Goal: Task Accomplishment & Management: Manage account settings

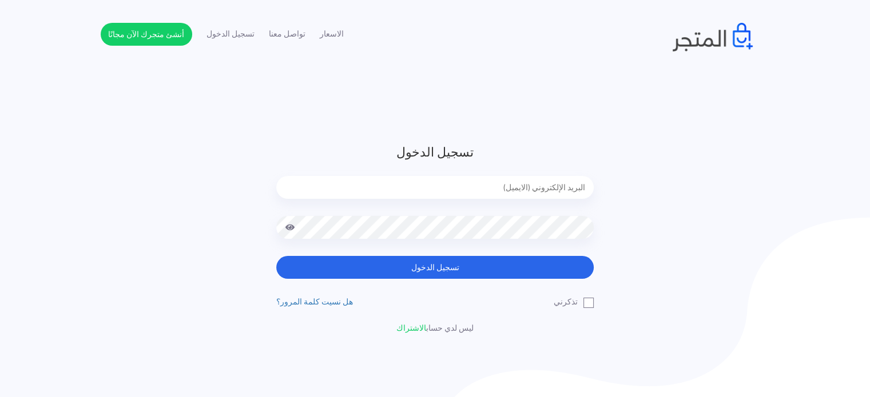
click at [540, 198] on input "email" at bounding box center [434, 187] width 317 height 23
type input "diaraest2024@gmail.com"
click at [276, 256] on button "تسجيل الدخول" at bounding box center [434, 267] width 317 height 23
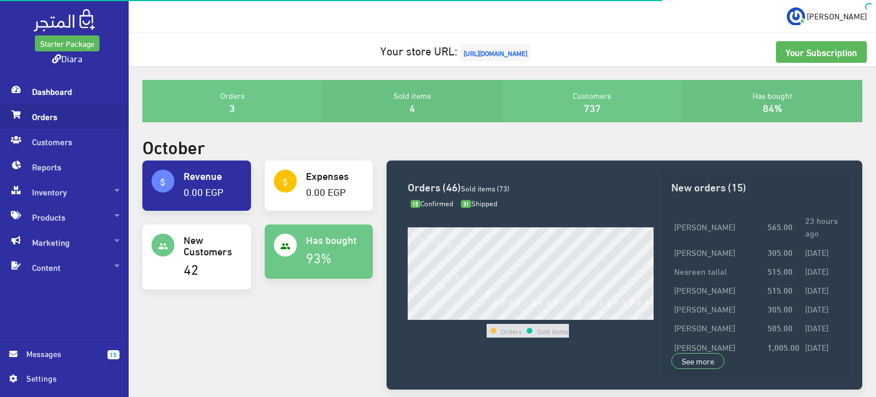
click at [41, 114] on span "Orders" at bounding box center [64, 116] width 110 height 25
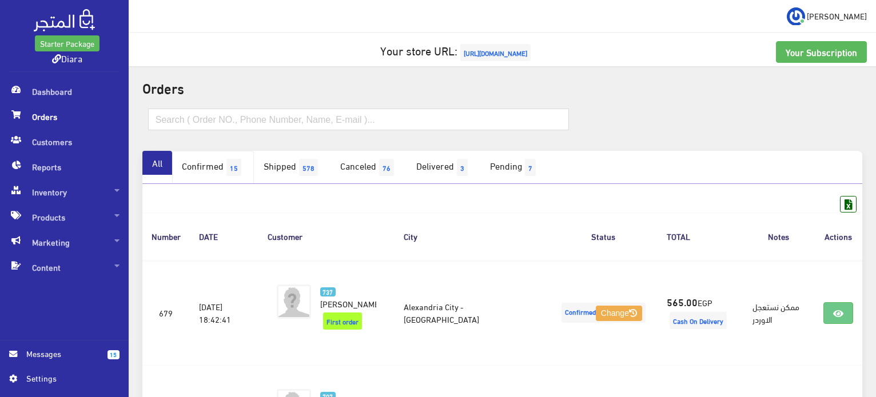
click at [213, 157] on link "Confirmed 15" at bounding box center [213, 167] width 82 height 33
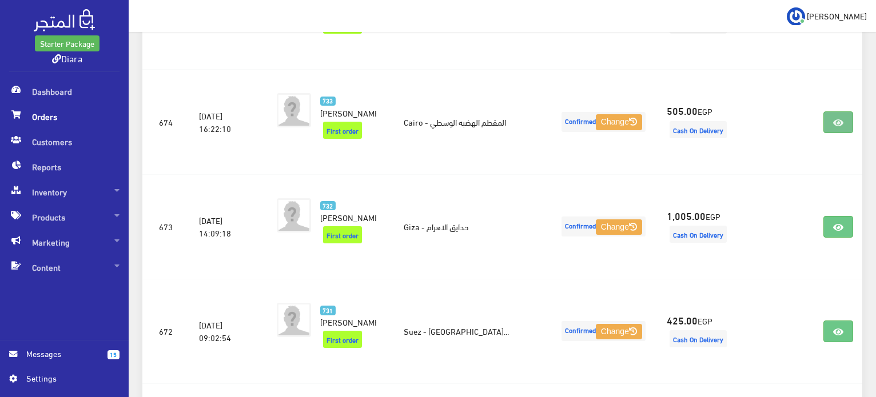
scroll to position [772, 0]
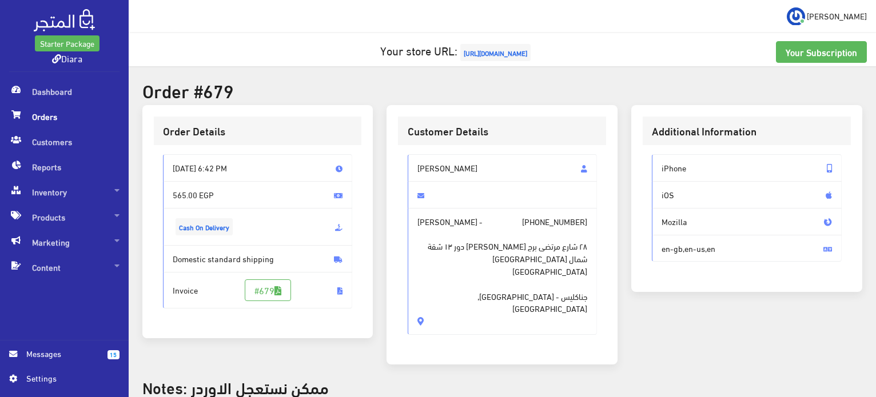
drag, startPoint x: 465, startPoint y: 293, endPoint x: 401, endPoint y: 157, distance: 150.6
click at [401, 157] on div "Mariam osama Mariam osama - +201067999933 ٢٨ شارع مرتضى برج اروى ١ دور ١٣ شقة ش…" at bounding box center [502, 249] width 208 height 208
copy div "Mariam osama Mariam osama - +201067999933 ٢٨ شارع مرتضى برج اروى ١ دور ١٣ شقة ش…"
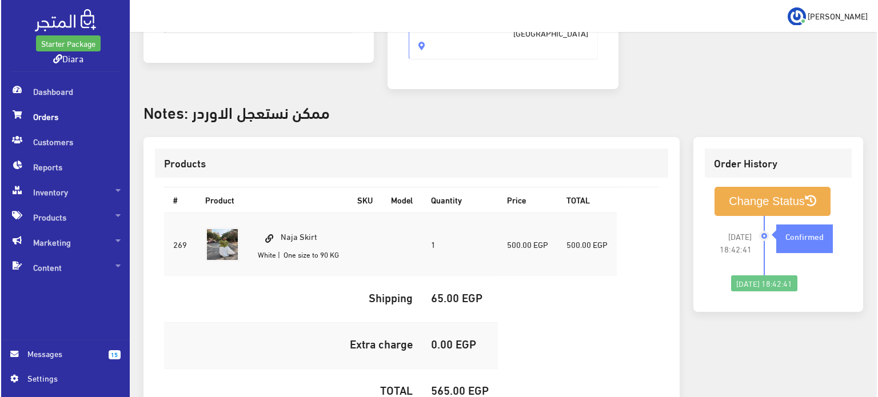
scroll to position [360, 0]
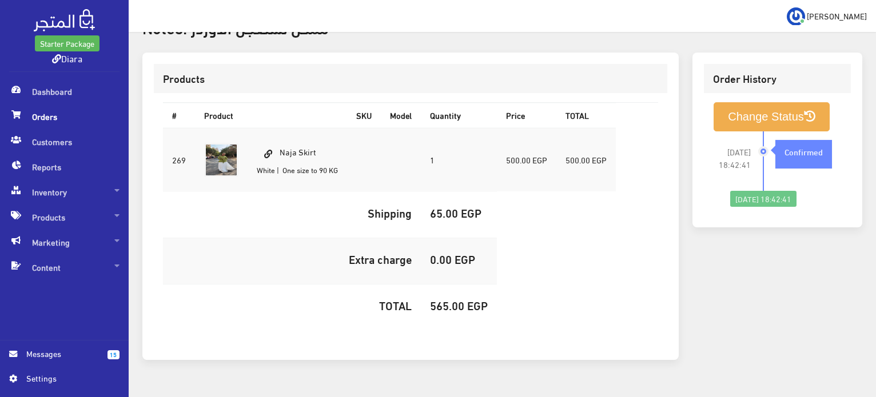
drag, startPoint x: 335, startPoint y: 124, endPoint x: 269, endPoint y: 111, distance: 67.5
click at [269, 128] on td "Naja Skirt White | One size to 90 KG" at bounding box center [297, 160] width 99 height 64
copy td "Naja Skirt"
click at [436, 299] on h5 "565.00 EGP" at bounding box center [459, 305] width 58 height 13
click at [437, 299] on h5 "565.00 EGP" at bounding box center [459, 305] width 58 height 13
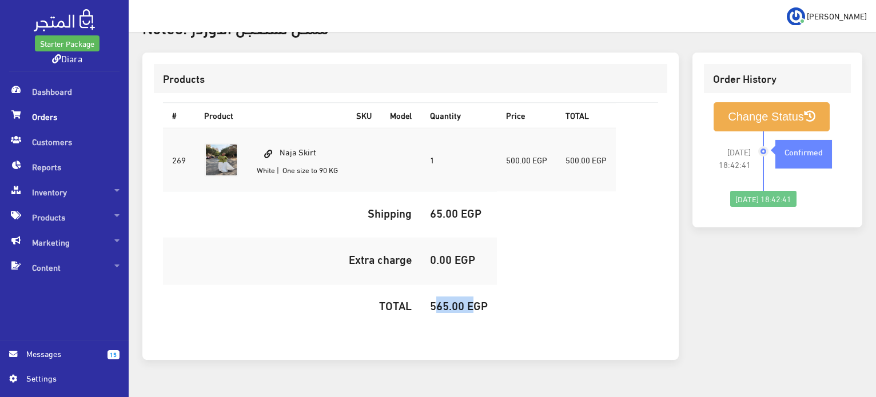
copy h5 "565.00"
click at [728, 102] on button "Change Status" at bounding box center [772, 116] width 116 height 29
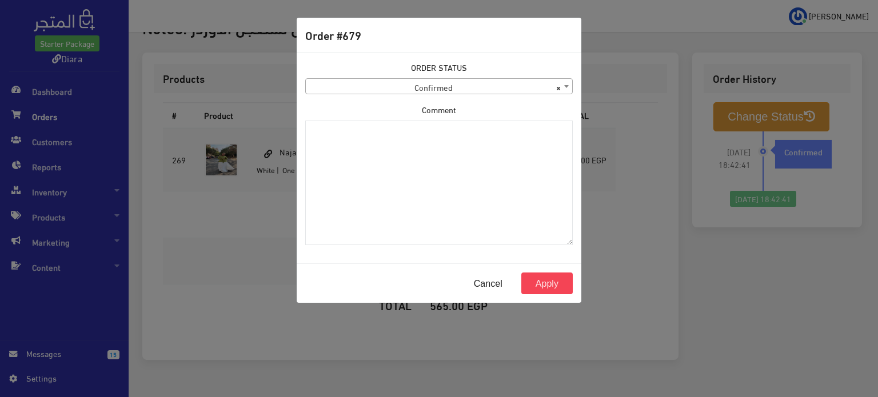
click at [454, 91] on span "× Confirmed" at bounding box center [439, 87] width 266 height 16
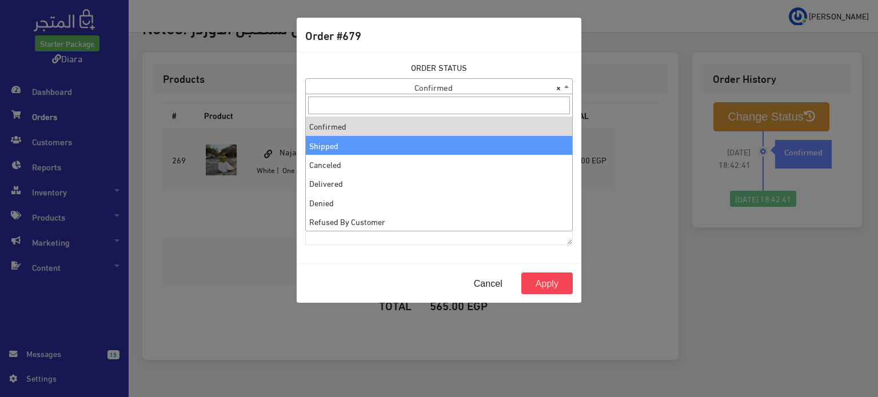
select select "2"
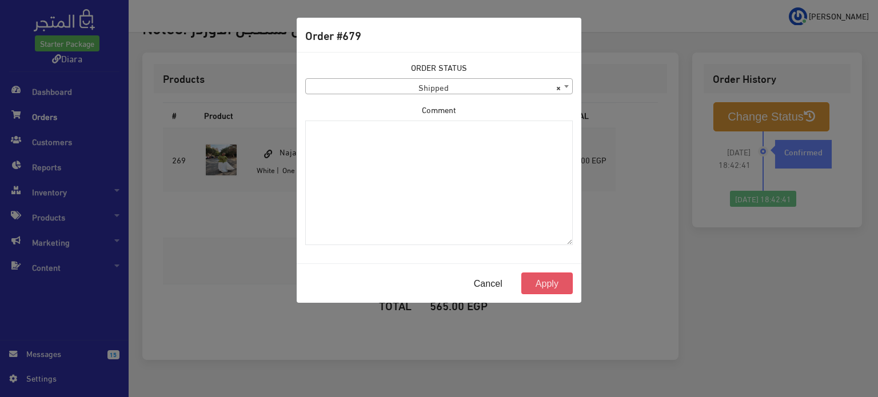
click at [535, 292] on button "Apply" at bounding box center [546, 284] width 51 height 22
click at [537, 283] on button "Apply" at bounding box center [546, 284] width 51 height 22
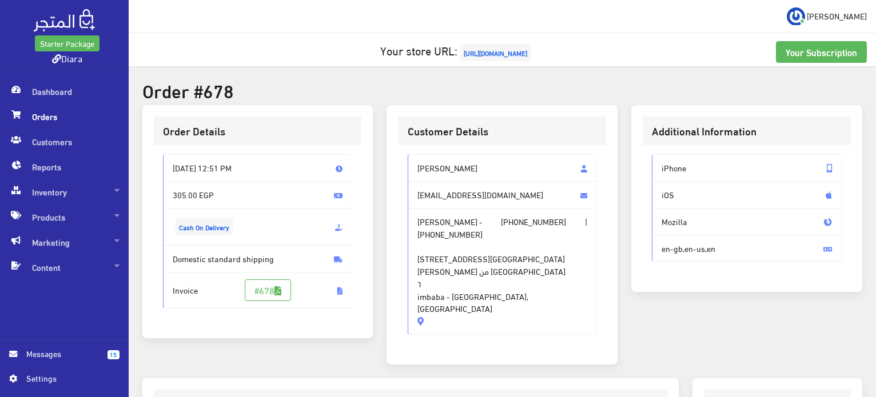
drag, startPoint x: 469, startPoint y: 307, endPoint x: 408, endPoint y: 159, distance: 160.0
click at [408, 160] on div "[PERSON_NAME] [EMAIL_ADDRESS][DOMAIN_NAME] [PERSON_NAME] - [PHONE_NUMBER] | [PH…" at bounding box center [503, 244] width 190 height 180
copy div "[PERSON_NAME] [EMAIL_ADDRESS][DOMAIN_NAME] [PERSON_NAME] - [PHONE_NUMBER] | [PH…"
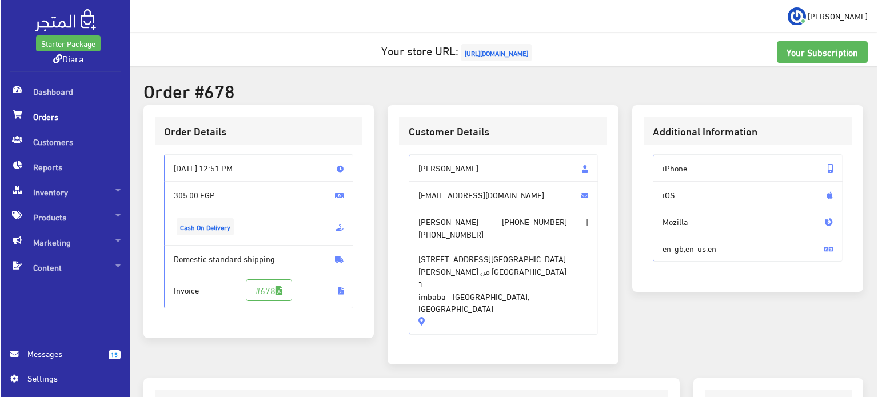
scroll to position [338, 0]
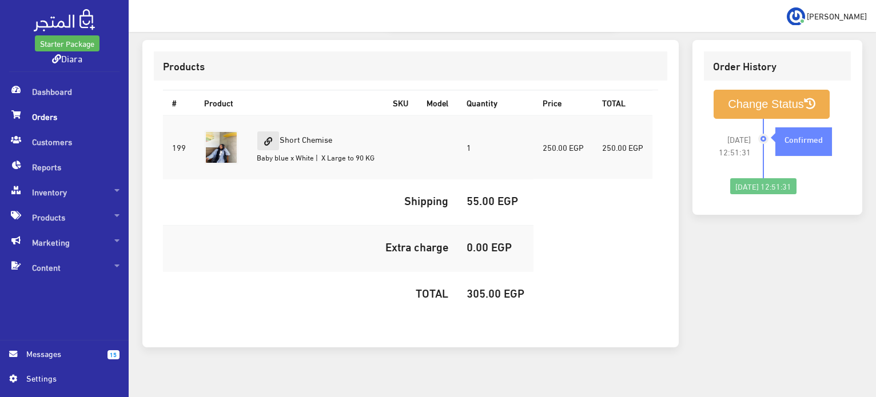
drag, startPoint x: 336, startPoint y: 134, endPoint x: 278, endPoint y: 134, distance: 57.7
click at [278, 134] on td "Short Chemise Baby blue x White | X Large to 90 KG" at bounding box center [316, 147] width 136 height 64
copy td "Short Chemise"
click at [471, 286] on h5 "305.00 EGP" at bounding box center [496, 292] width 58 height 13
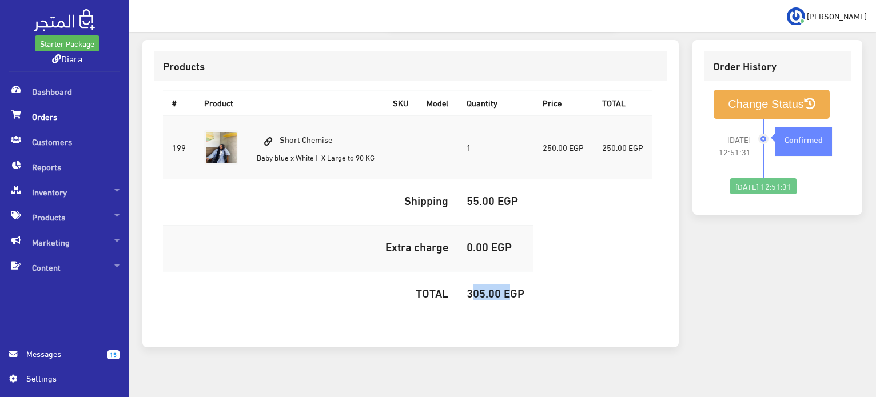
copy h5 "305.00"
click at [751, 98] on button "Change Status" at bounding box center [772, 104] width 116 height 29
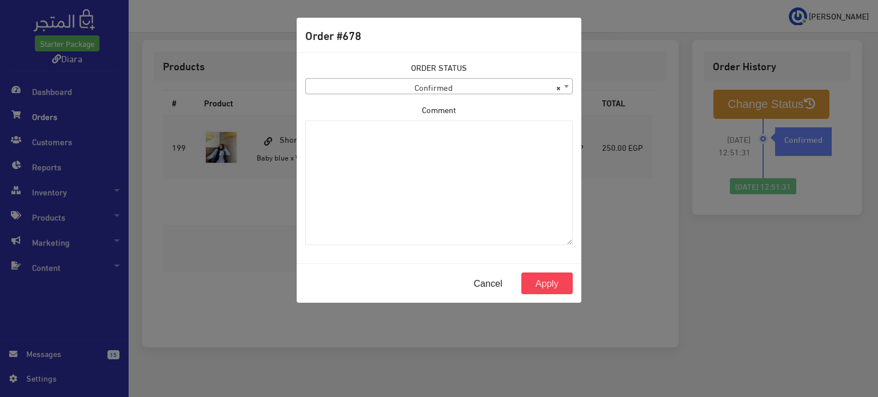
click at [425, 86] on span "× Confirmed" at bounding box center [439, 87] width 266 height 16
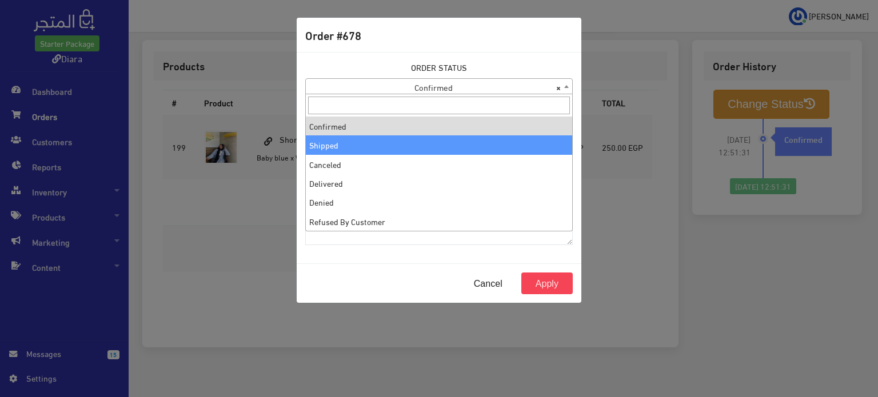
select select "2"
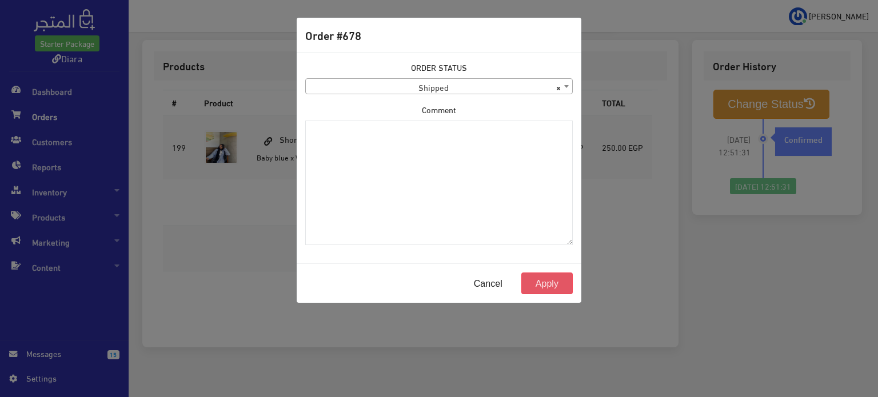
drag, startPoint x: 542, startPoint y: 280, endPoint x: 483, endPoint y: 215, distance: 87.4
click at [541, 279] on button "Apply" at bounding box center [546, 284] width 51 height 22
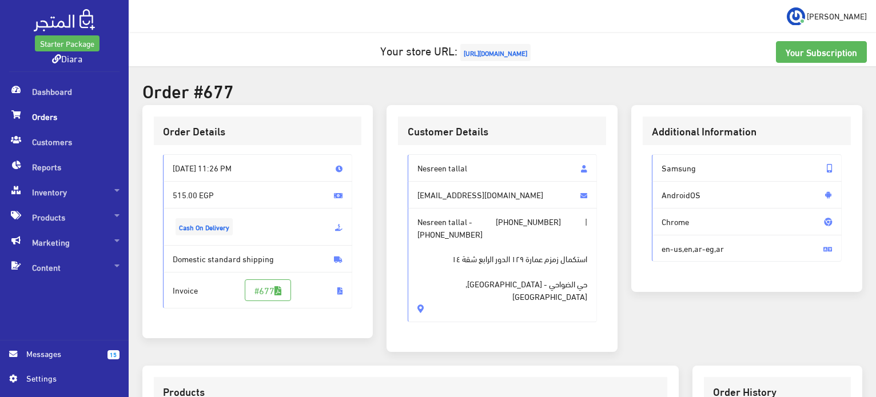
drag, startPoint x: 439, startPoint y: 289, endPoint x: 401, endPoint y: 158, distance: 136.8
click at [401, 158] on div "Nesreen tallal nesreentallal@gmail.com Nesreen tallal - +201280040818 | +201066…" at bounding box center [502, 243] width 208 height 196
copy div "Nesreen tallal nesreentallal@gmail.com Nesreen tallal - +201280040818 | +201066…"
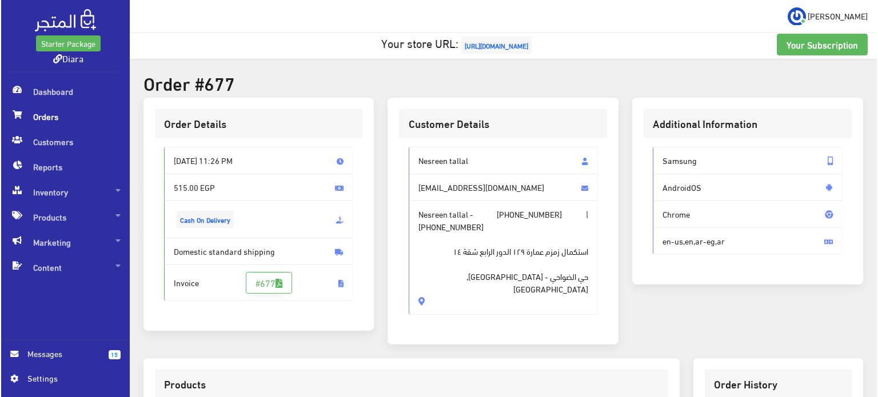
scroll to position [324, 0]
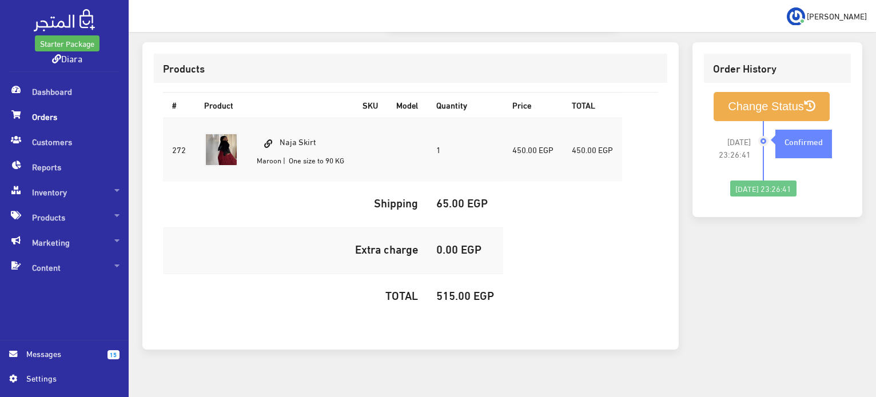
drag, startPoint x: 322, startPoint y: 130, endPoint x: 262, endPoint y: 114, distance: 62.1
click at [262, 118] on td "Naja Skirt Maroon | One size to 90 KG" at bounding box center [301, 150] width 106 height 64
copy td "Naja Skirt"
click at [449, 289] on h5 "515.00 EGP" at bounding box center [465, 295] width 58 height 13
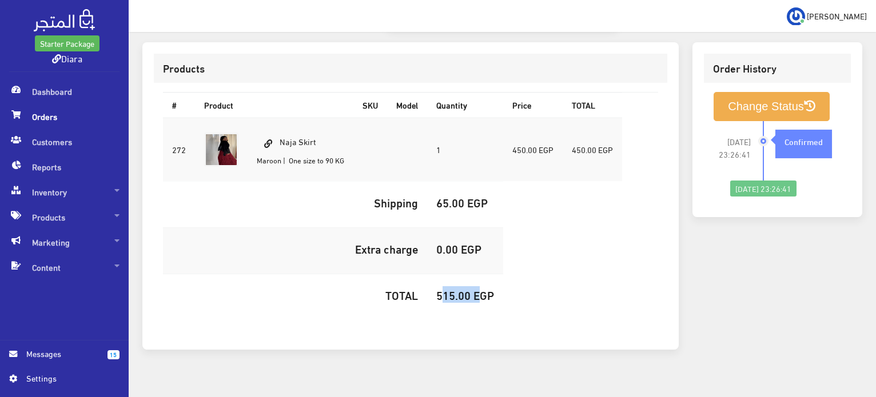
click at [449, 289] on h5 "515.00 EGP" at bounding box center [465, 295] width 58 height 13
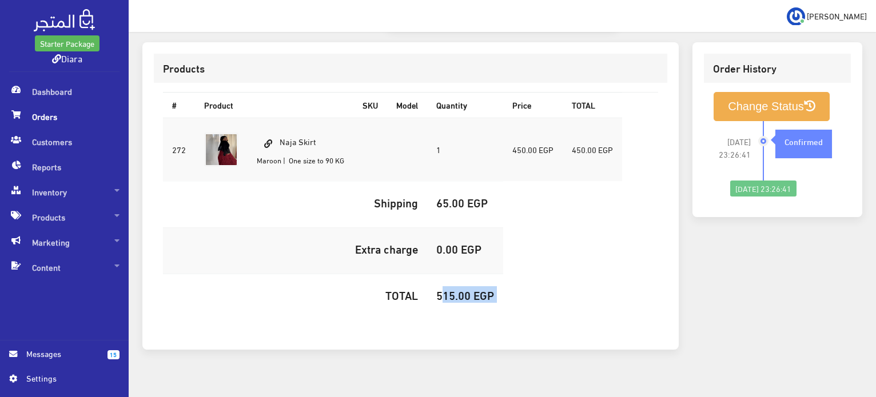
click at [448, 289] on h5 "515.00 EGP" at bounding box center [465, 295] width 58 height 13
click at [451, 289] on h5 "515.00 EGP" at bounding box center [465, 295] width 58 height 13
click at [795, 92] on button "Change Status" at bounding box center [772, 106] width 116 height 29
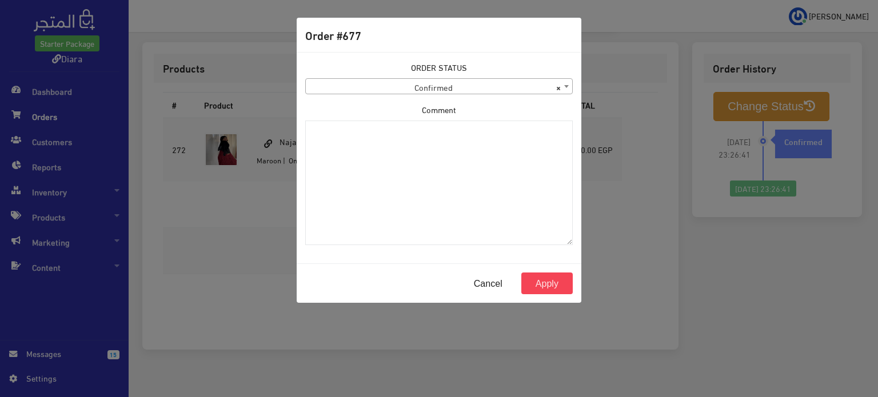
click at [497, 85] on span "× Confirmed" at bounding box center [439, 87] width 266 height 16
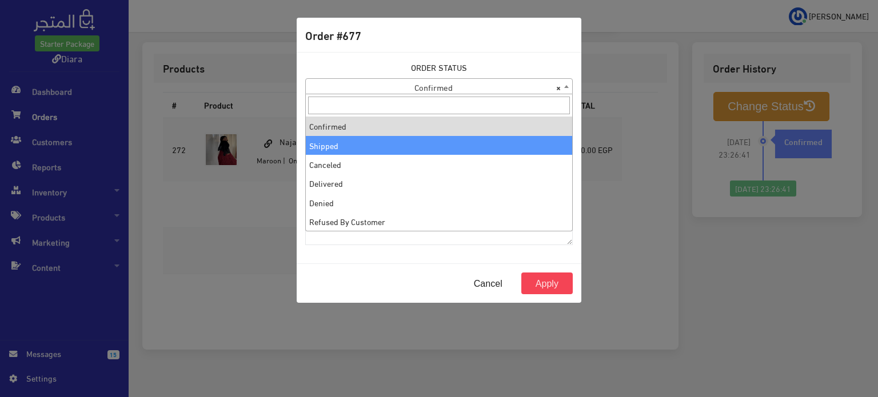
select select "2"
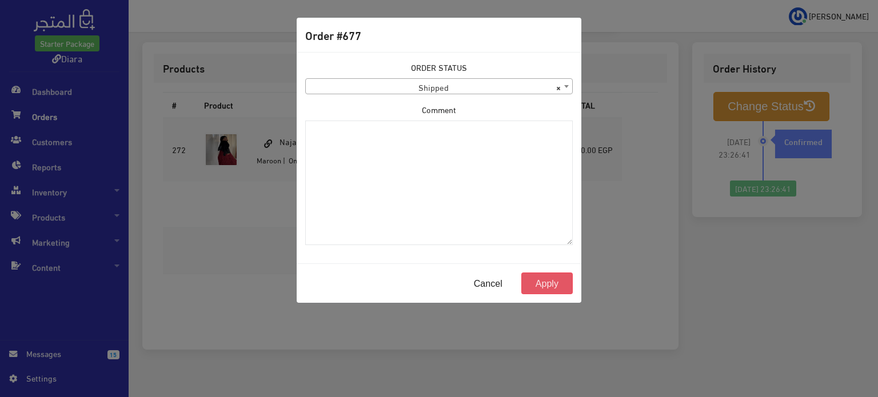
click at [549, 286] on button "Apply" at bounding box center [546, 284] width 51 height 22
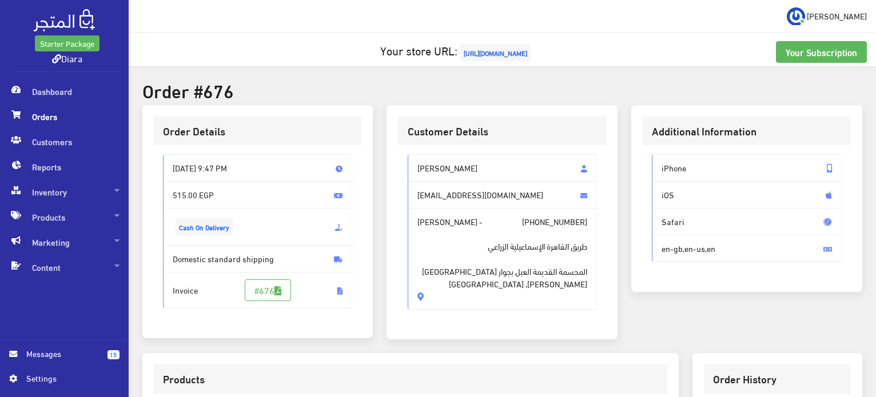
drag, startPoint x: 533, startPoint y: 291, endPoint x: 396, endPoint y: 158, distance: 191.2
click at [398, 158] on div "[PERSON_NAME] [EMAIL_ADDRESS][DOMAIN_NAME] [PERSON_NAME] - [PHONE_NUMBER] طريق …" at bounding box center [502, 236] width 208 height 183
copy div "[PERSON_NAME] [EMAIL_ADDRESS][DOMAIN_NAME] [PERSON_NAME] - [PHONE_NUMBER] طريق …"
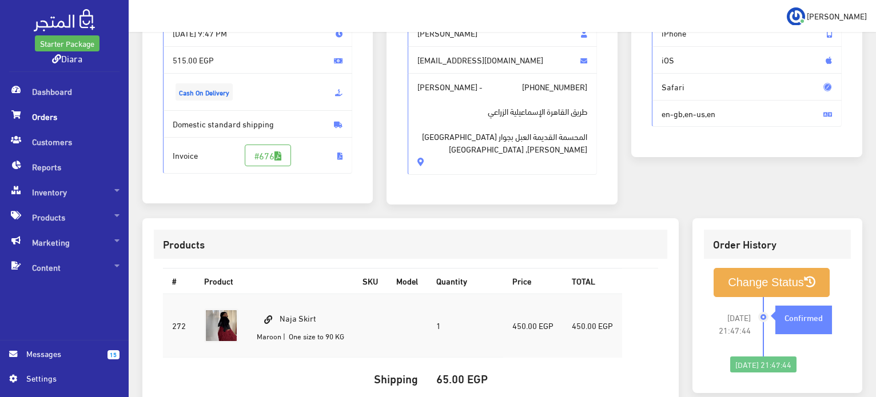
scroll to position [229, 0]
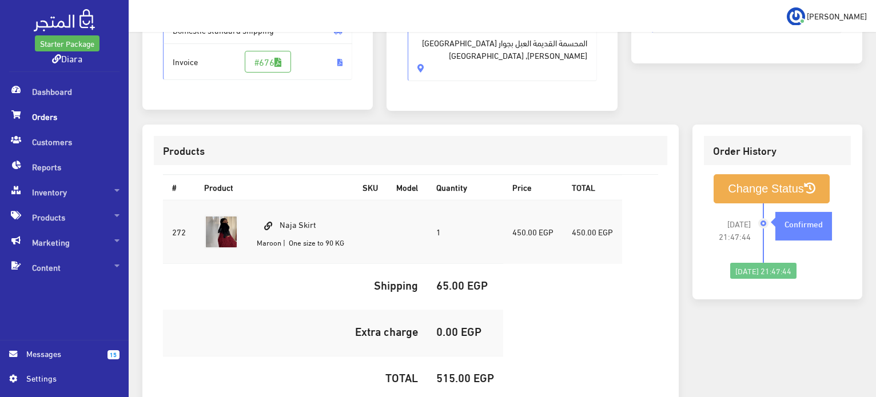
drag, startPoint x: 332, startPoint y: 219, endPoint x: 289, endPoint y: 214, distance: 43.1
click at [281, 211] on td "Naja Skirt Maroon | One size to 90 KG" at bounding box center [301, 232] width 106 height 64
copy td "Naja Skirt"
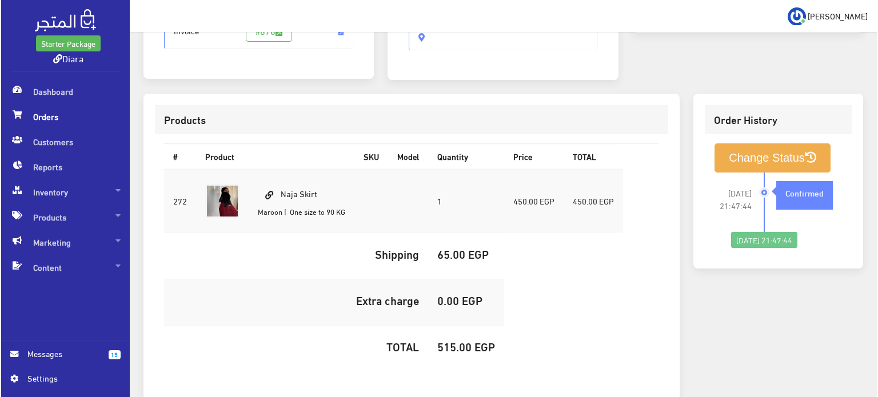
scroll to position [286, 0]
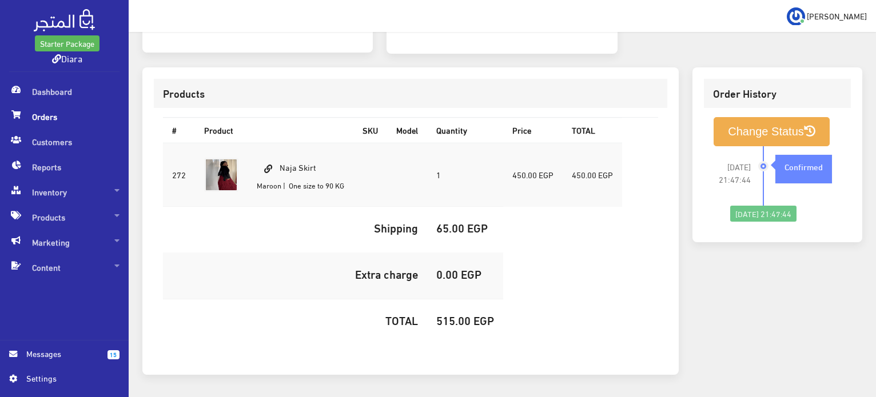
click at [459, 320] on h5 "515.00 EGP" at bounding box center [465, 320] width 58 height 13
click at [460, 319] on h5 "515.00 EGP" at bounding box center [465, 320] width 58 height 13
click at [450, 318] on h5 "515.00 EGP" at bounding box center [465, 320] width 58 height 13
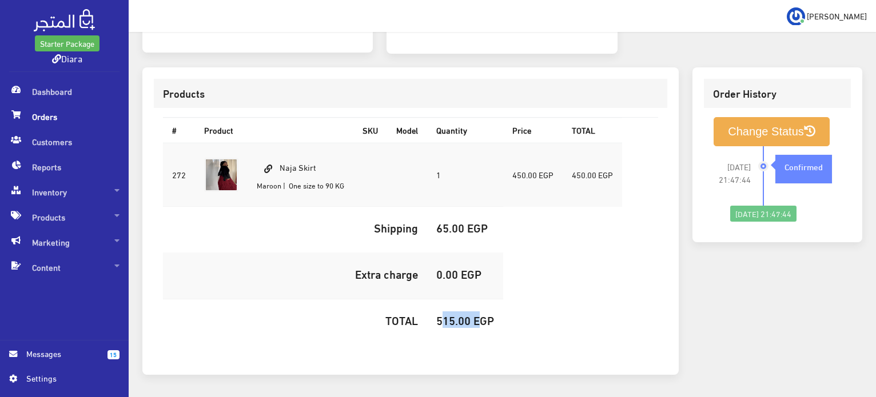
copy h5 "515.00"
click at [804, 134] on button "Change Status" at bounding box center [772, 131] width 116 height 29
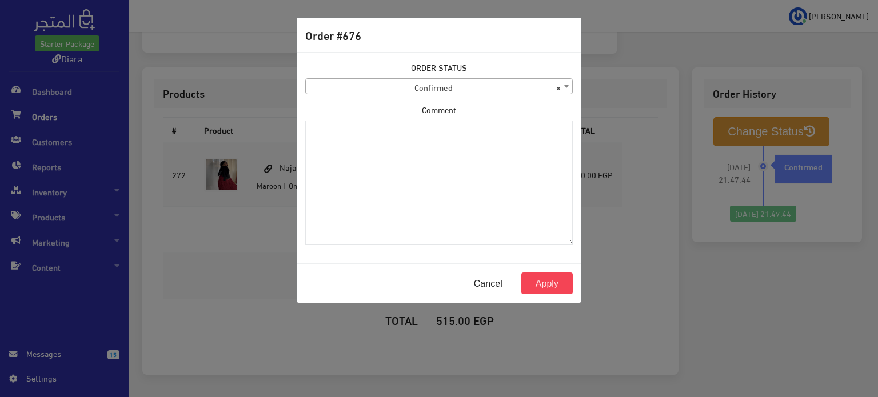
click at [369, 76] on div "ORDER STATUS Confirmed Shipped Canceled Delivered Denied Refused By Customer Pe…" at bounding box center [439, 77] width 268 height 33
click at [364, 95] on div "ORDER STATUS Confirmed Shipped Canceled Delivered Denied Refused By Customer Pe…" at bounding box center [438, 157] width 281 height 193
click at [364, 87] on span "× Confirmed" at bounding box center [439, 87] width 266 height 16
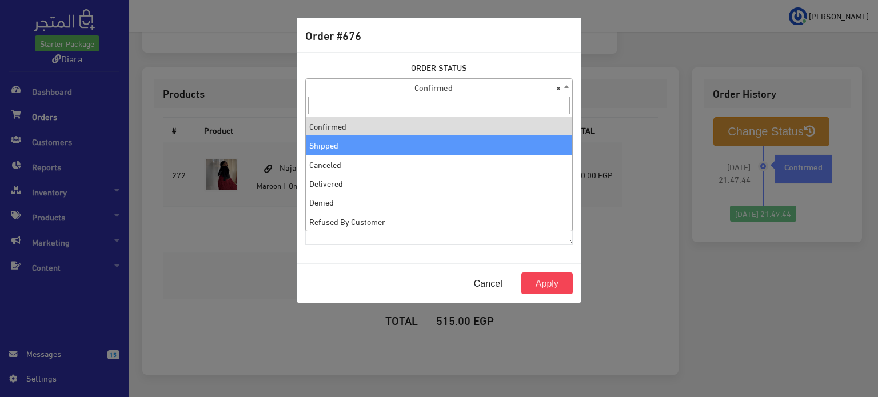
select select "2"
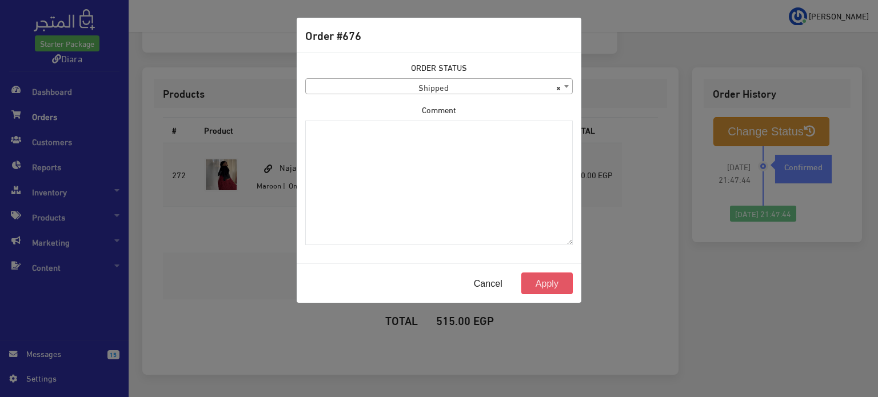
click at [563, 286] on button "Apply" at bounding box center [546, 284] width 51 height 22
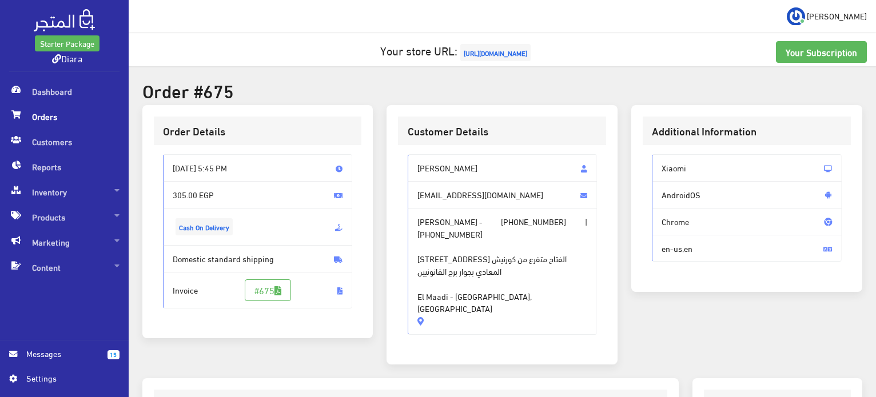
drag, startPoint x: 483, startPoint y: 306, endPoint x: 396, endPoint y: 156, distance: 174.0
click at [396, 156] on div "Customer Details [PERSON_NAME] [EMAIL_ADDRESS][DOMAIN_NAME] [PERSON_NAME] - [PH…" at bounding box center [501, 235] width 231 height 260
copy div "youmna khaled [EMAIL_ADDRESS][DOMAIN_NAME] [PERSON_NAME] - [PHONE_NUMBER] | [PH…"
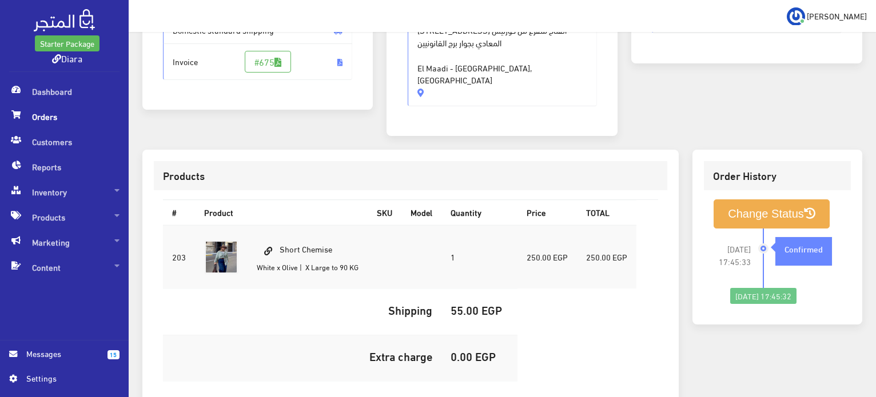
drag, startPoint x: 329, startPoint y: 233, endPoint x: 278, endPoint y: 221, distance: 51.7
click at [278, 225] on td "Short Chemise White x Olive | X Large to 90 KG" at bounding box center [308, 257] width 120 height 64
copy td "Short Chemise"
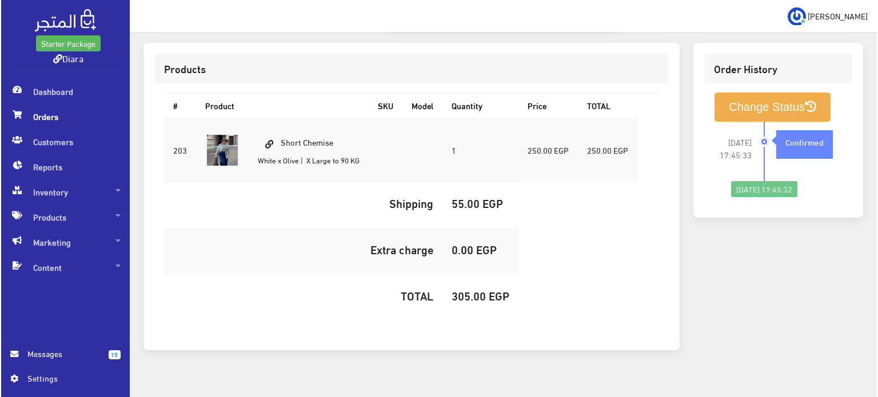
scroll to position [338, 0]
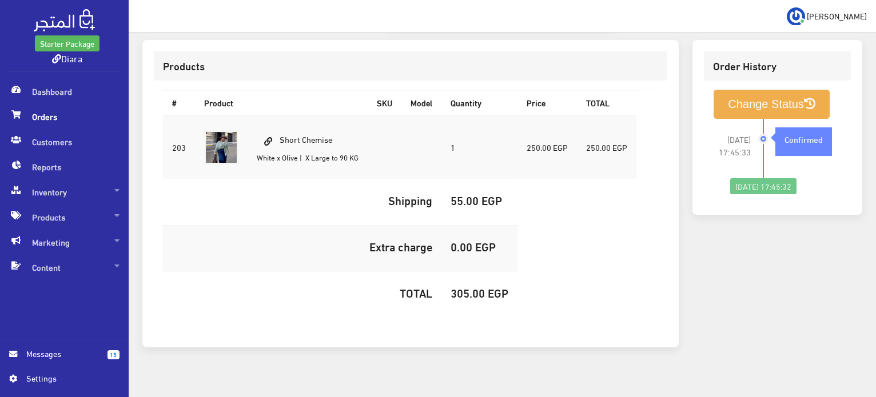
click at [466, 286] on h5 "305.00 EGP" at bounding box center [480, 292] width 58 height 13
copy h5 "305.00"
click at [738, 95] on button "Change Status" at bounding box center [772, 104] width 116 height 29
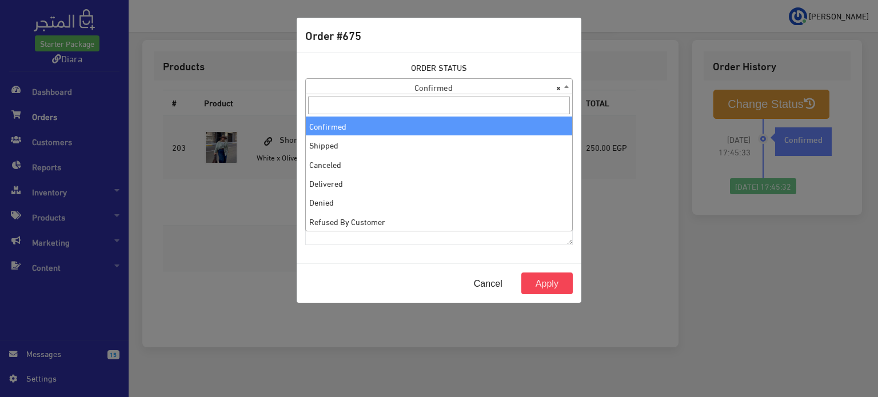
click at [448, 89] on span "× Confirmed" at bounding box center [439, 87] width 266 height 16
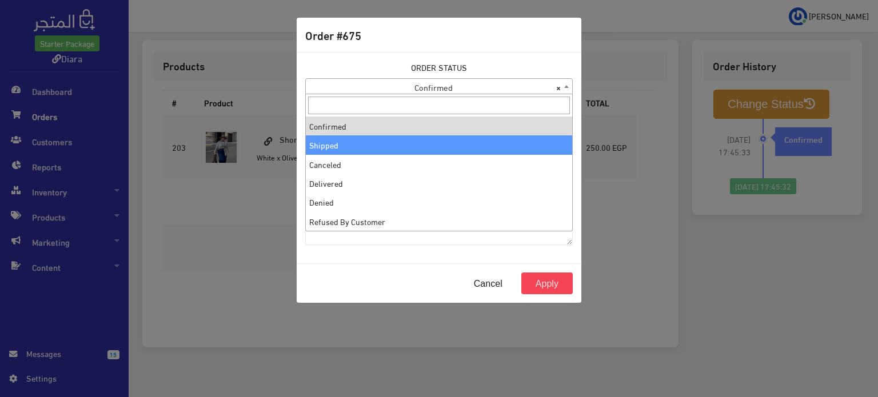
select select "2"
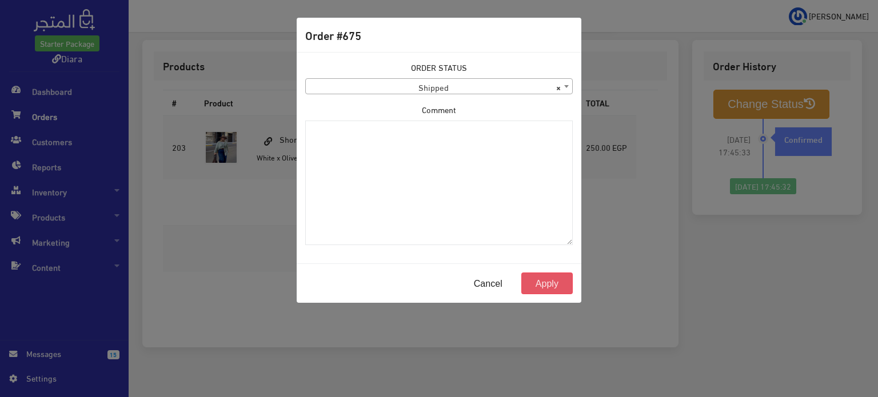
click at [572, 284] on button "Apply" at bounding box center [546, 284] width 51 height 22
click at [566, 278] on button "Apply" at bounding box center [546, 284] width 51 height 22
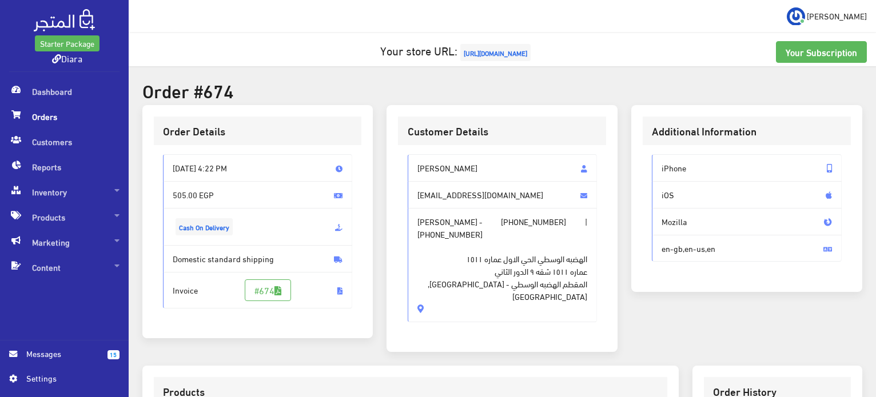
drag, startPoint x: 418, startPoint y: 288, endPoint x: 398, endPoint y: 164, distance: 125.7
click at [398, 164] on div "[PERSON_NAME] [EMAIL_ADDRESS][DOMAIN_NAME] [PERSON_NAME] - [PHONE_NUMBER] | [PH…" at bounding box center [502, 243] width 208 height 196
copy div "[PERSON_NAME] [EMAIL_ADDRESS][DOMAIN_NAME] [PERSON_NAME] - [PHONE_NUMBER] | [PH…"
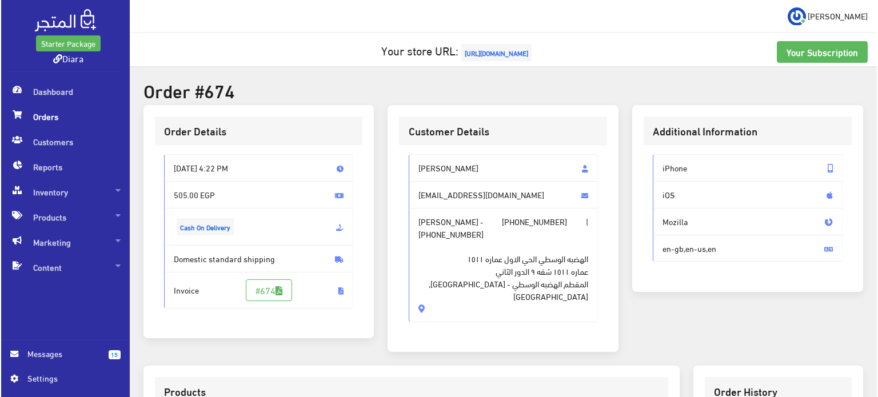
scroll to position [324, 0]
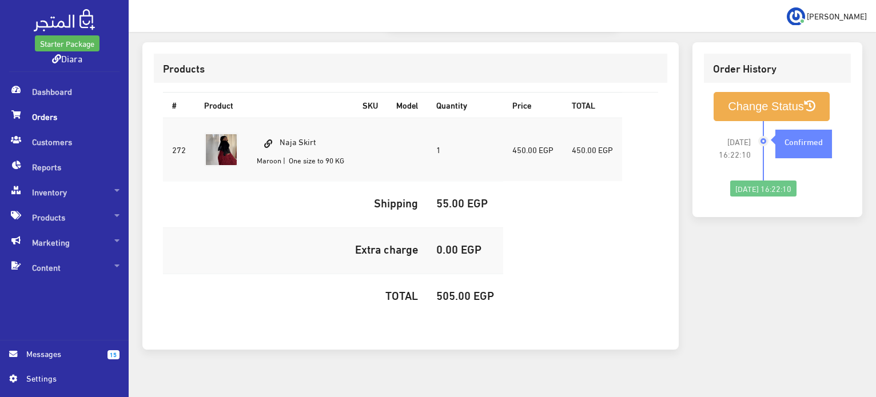
drag, startPoint x: 327, startPoint y: 114, endPoint x: 281, endPoint y: 111, distance: 46.4
click at [280, 118] on td "Naja Skirt Maroon | One size to 90 KG" at bounding box center [301, 150] width 106 height 64
copy td "Naja Skirt"
click at [451, 289] on h5 "505.00 EGP" at bounding box center [465, 295] width 58 height 13
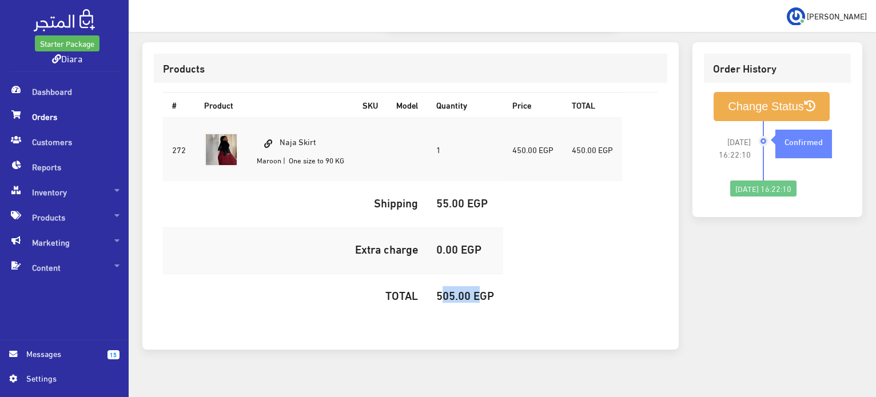
copy h5 "505.00"
click at [767, 92] on button "Change Status" at bounding box center [772, 106] width 116 height 29
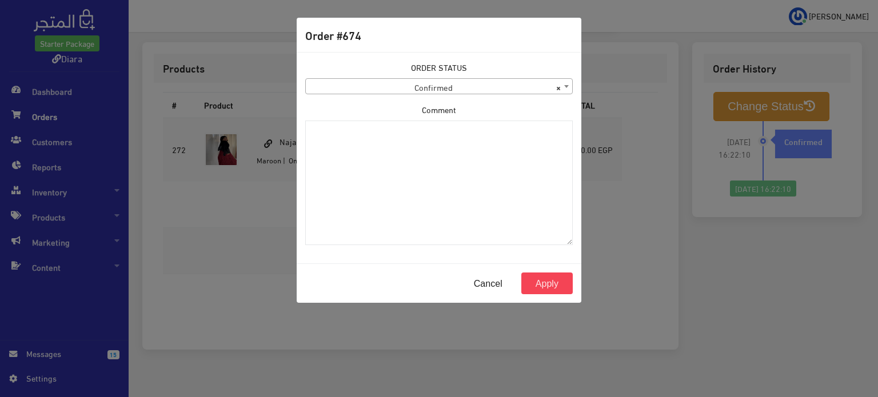
click at [476, 84] on span "× Confirmed" at bounding box center [439, 87] width 266 height 16
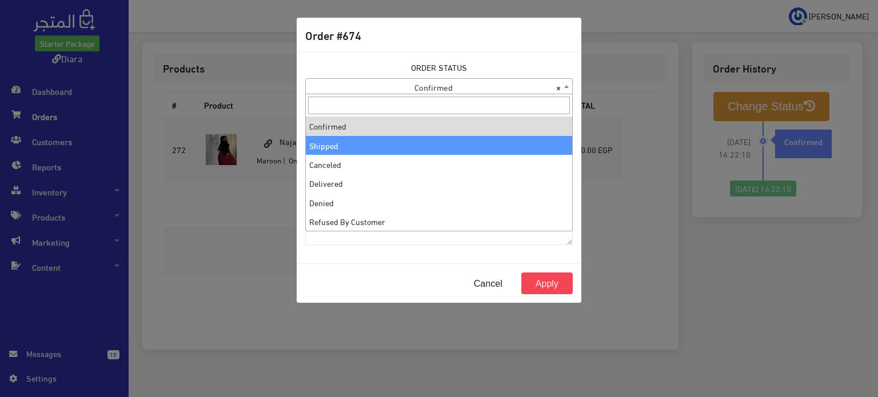
select select "2"
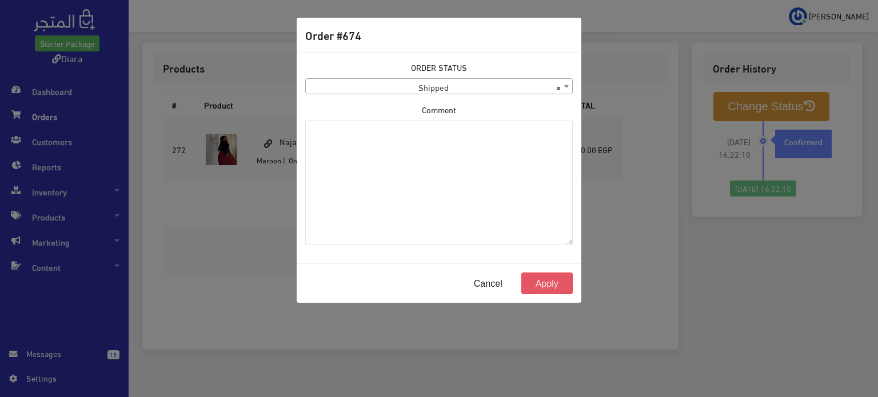
click at [540, 288] on button "Apply" at bounding box center [546, 284] width 51 height 22
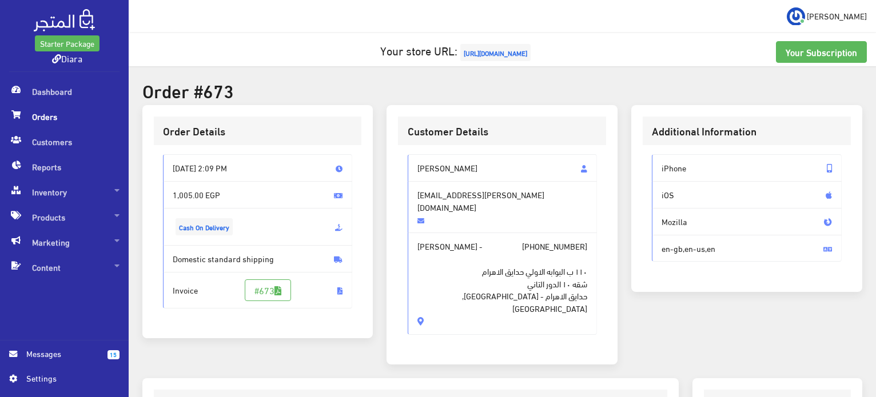
drag, startPoint x: 435, startPoint y: 273, endPoint x: 408, endPoint y: 153, distance: 123.0
click at [408, 153] on div "AYA ABDELNASSER dr.aya.elshimy@gmail.com AYA ABDELNASSER - +201062810438 ١١٠ ب …" at bounding box center [502, 249] width 208 height 208
copy div "AYA ABDELNASSER dr.aya.elshimy@gmail.com AYA ABDELNASSER - +201062810438 ١١٠ ب …"
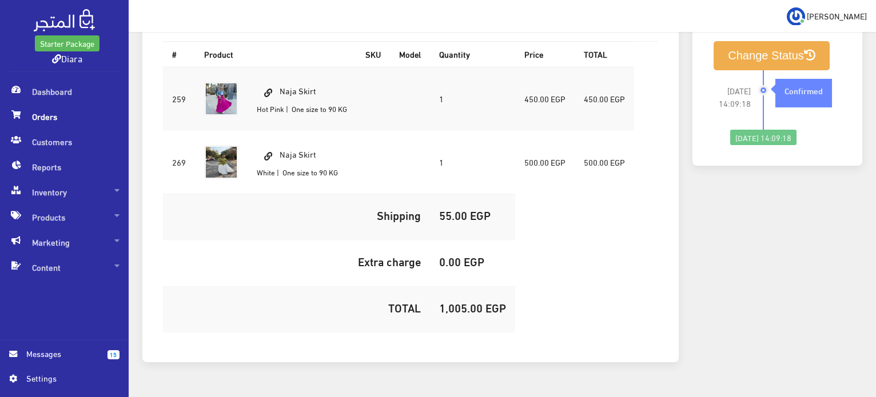
drag, startPoint x: 329, startPoint y: 62, endPoint x: 282, endPoint y: 56, distance: 47.3
click at [282, 67] on td "Naja Skirt Hot Pink | One size to 90 KG" at bounding box center [302, 99] width 109 height 64
copy td "Naja Skirt"
click at [455, 286] on td "1,005.00 EGP" at bounding box center [472, 309] width 85 height 46
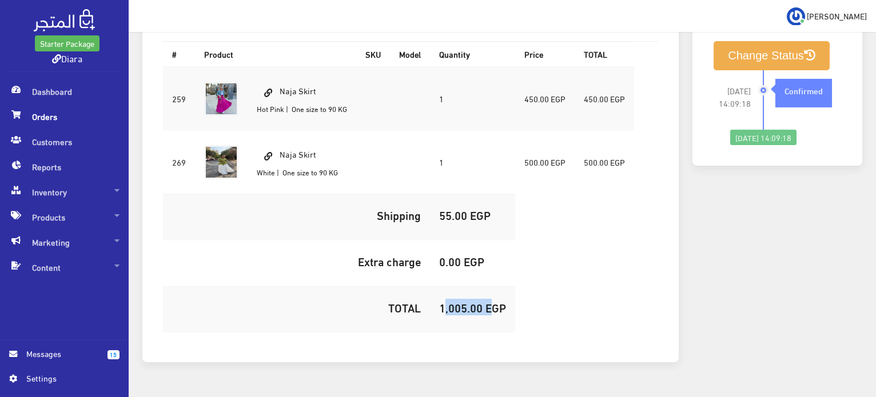
copy h5 "1,005.00"
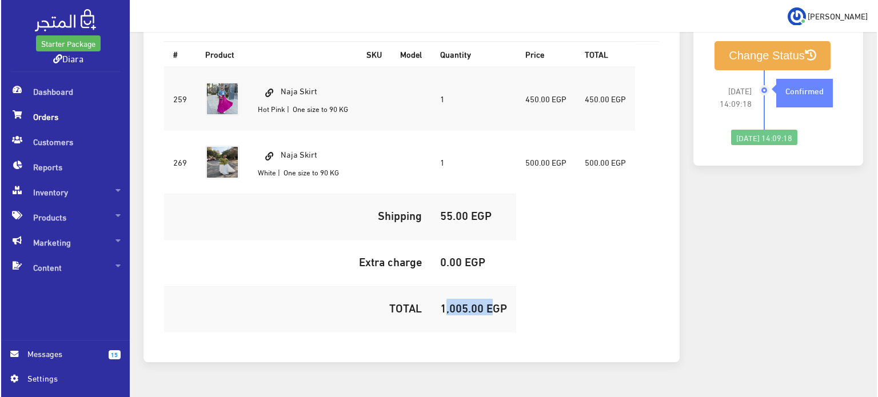
scroll to position [44, 0]
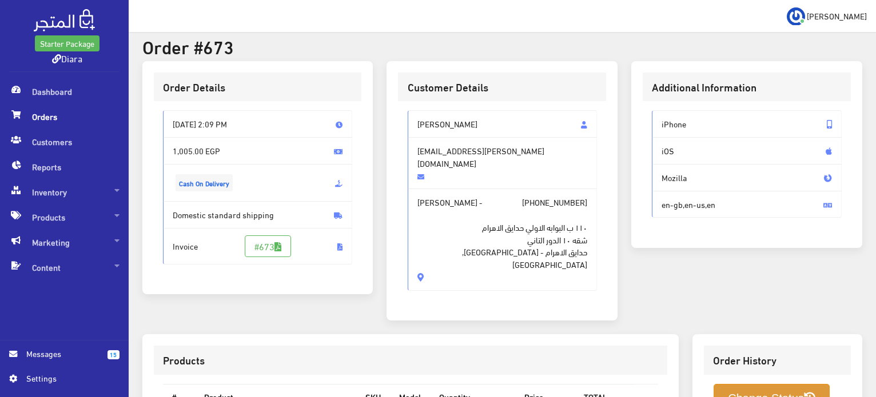
click at [744, 384] on button "Change Status" at bounding box center [772, 398] width 116 height 29
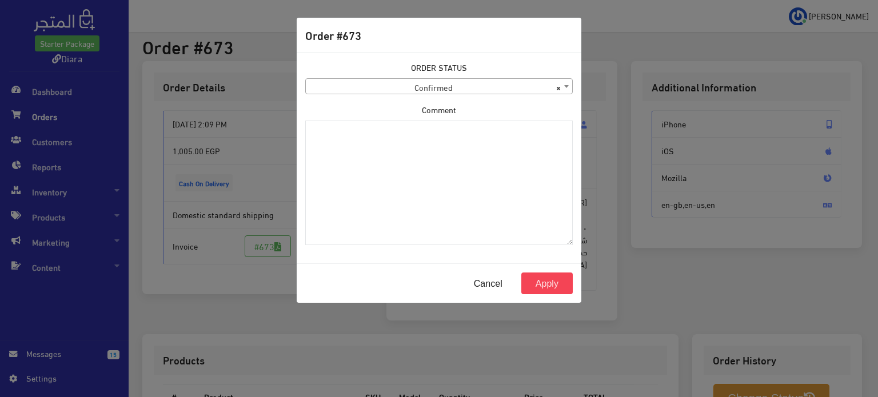
click at [469, 97] on div "ORDER STATUS Confirmed Shipped Canceled Delivered Denied Refused By Customer Pe…" at bounding box center [438, 157] width 281 height 193
click at [464, 89] on span "× Confirmed" at bounding box center [439, 87] width 266 height 16
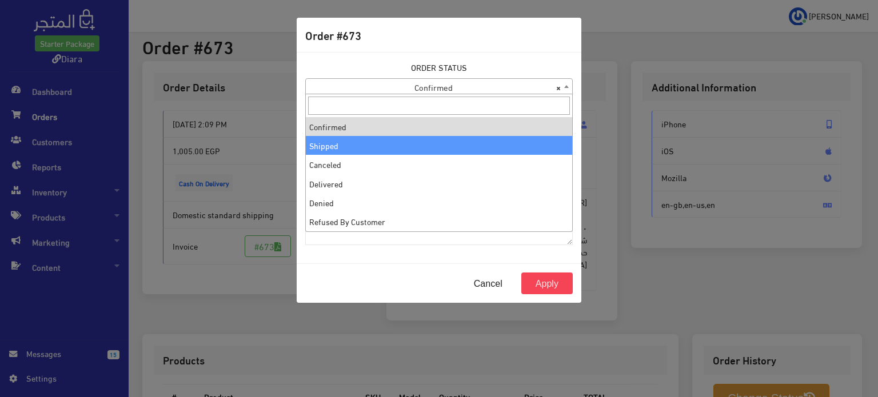
drag, startPoint x: 344, startPoint y: 137, endPoint x: 358, endPoint y: 151, distance: 19.4
select select "2"
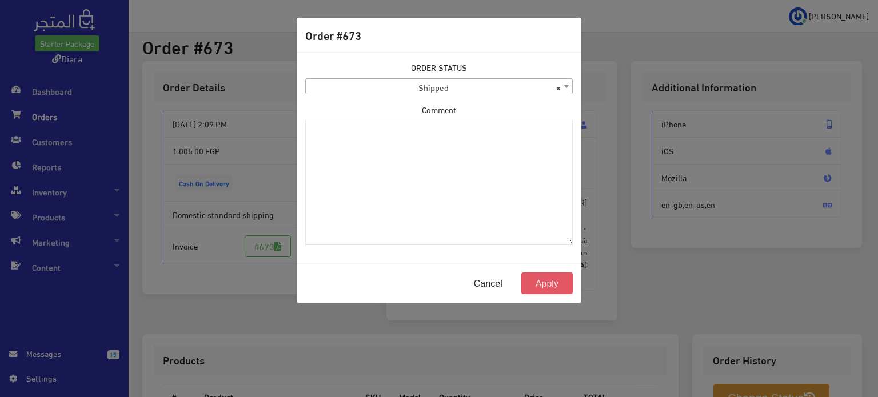
click at [549, 286] on button "Apply" at bounding box center [546, 284] width 51 height 22
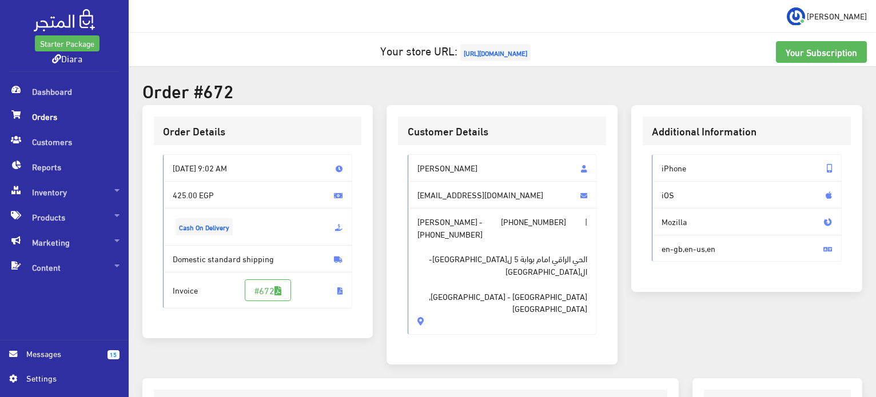
drag, startPoint x: 443, startPoint y: 254, endPoint x: 418, endPoint y: 153, distance: 103.6
click at [418, 153] on div "[PERSON_NAME] [EMAIL_ADDRESS][DOMAIN_NAME] [PERSON_NAME] - [PHONE_NUMBER] | [PH…" at bounding box center [502, 249] width 208 height 208
copy div "[PERSON_NAME] [PERSON_NAME][EMAIL_ADDRESS][DOMAIN_NAME] [PERSON_NAME] - [PHONE_…"
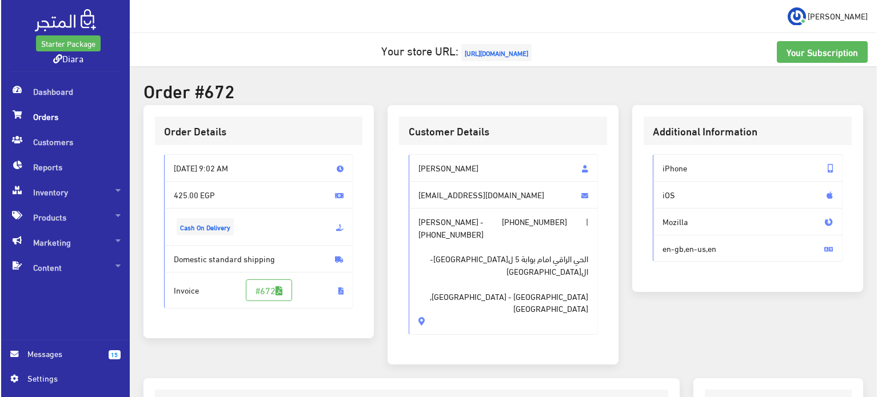
scroll to position [387, 0]
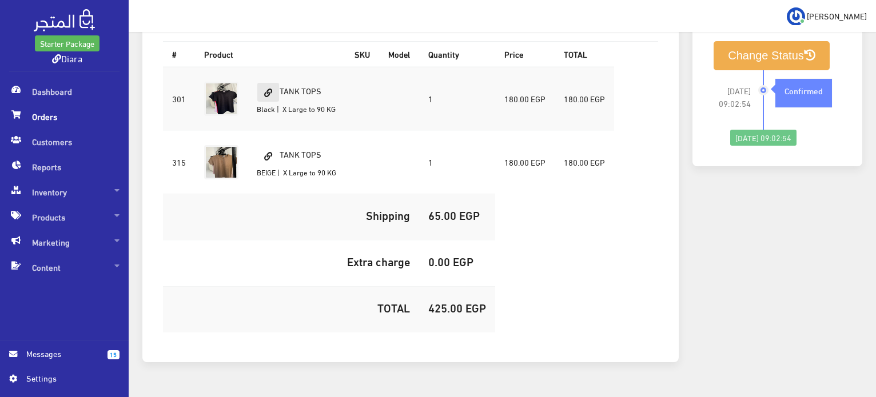
drag, startPoint x: 322, startPoint y: 66, endPoint x: 277, endPoint y: 55, distance: 47.0
click at [277, 67] on td "TANK TOPS Black | X Large to 90 KG" at bounding box center [297, 99] width 98 height 64
copy td "TANK TOPS"
click at [443, 301] on h5 "425.00 EGP" at bounding box center [457, 307] width 58 height 13
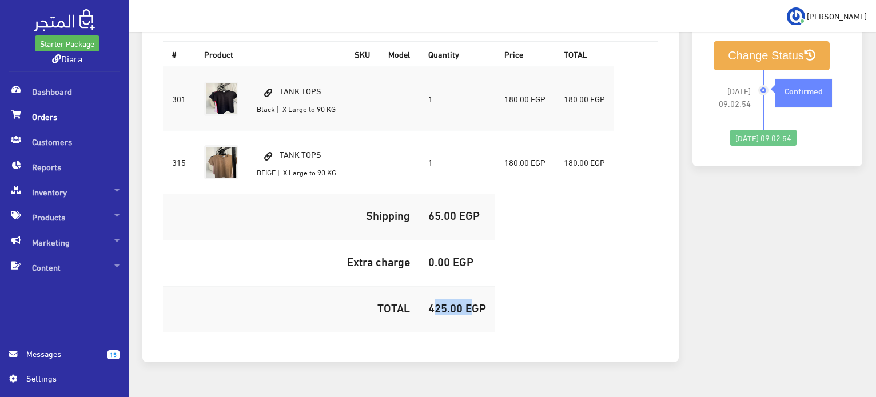
copy h5 "425.00"
click at [751, 41] on button "Change Status" at bounding box center [772, 55] width 116 height 29
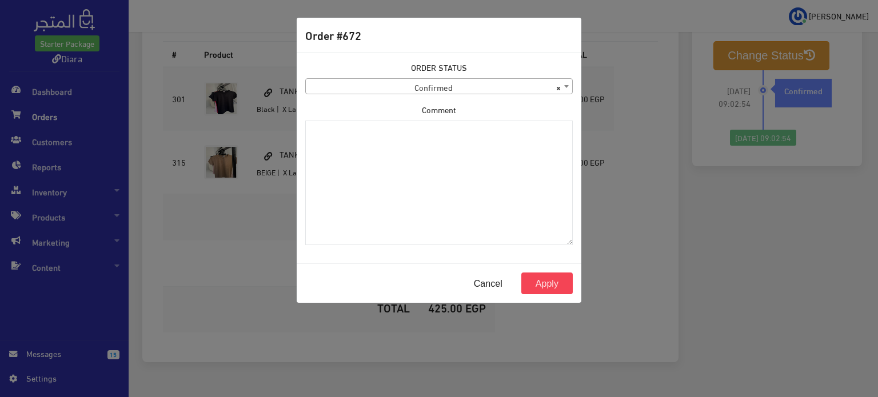
click at [455, 80] on span "× Confirmed" at bounding box center [439, 87] width 266 height 16
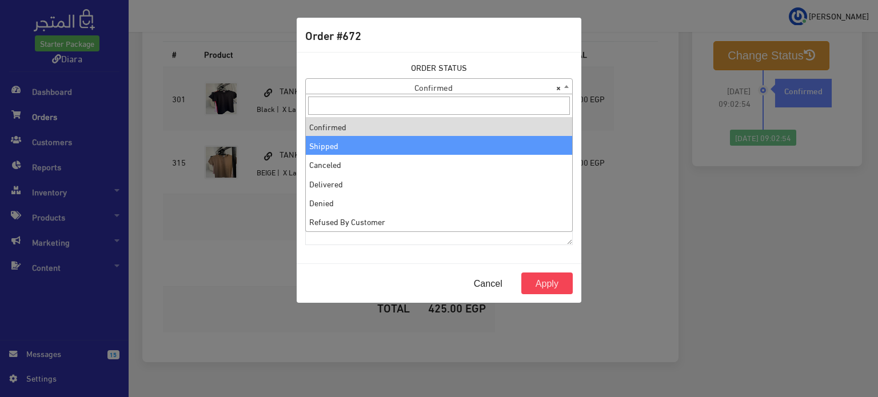
select select "2"
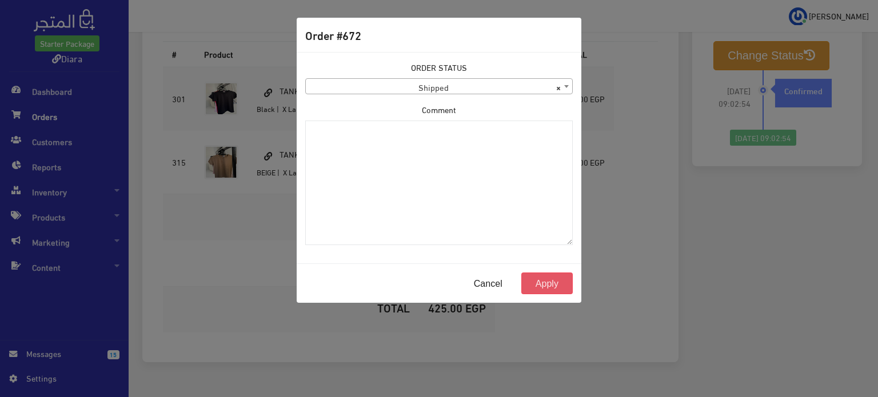
click at [562, 289] on button "Apply" at bounding box center [546, 284] width 51 height 22
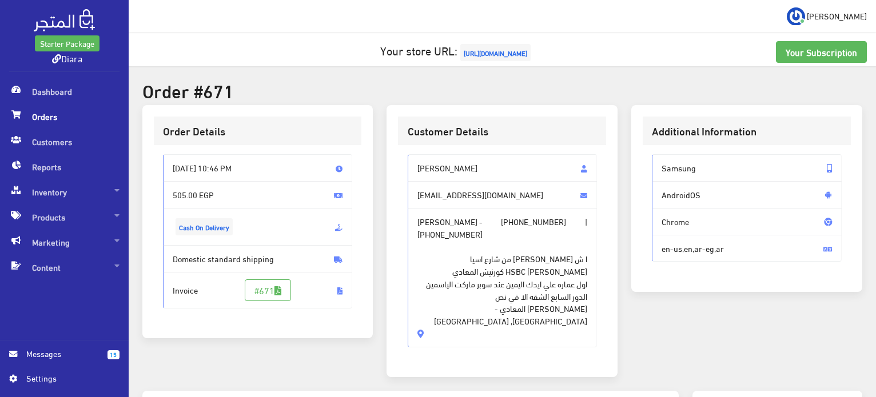
drag, startPoint x: 459, startPoint y: 313, endPoint x: 404, endPoint y: 160, distance: 162.8
click at [404, 160] on div "[PERSON_NAME] [EMAIL_ADDRESS][DOMAIN_NAME] [PERSON_NAME] - [PHONE_NUMBER] | [PH…" at bounding box center [502, 255] width 208 height 220
copy div "Shrouk Mohsen shoroukmohsen2000@gmail.com Shrouk Mohsen Mohamed Mohsen - +20111…"
click at [545, 260] on span "ا ش ابو زيد متفرع من شارع اسيا خلف بنك HSBC كورنيش المعادي اول عماره علي ايدك ا…" at bounding box center [502, 283] width 170 height 87
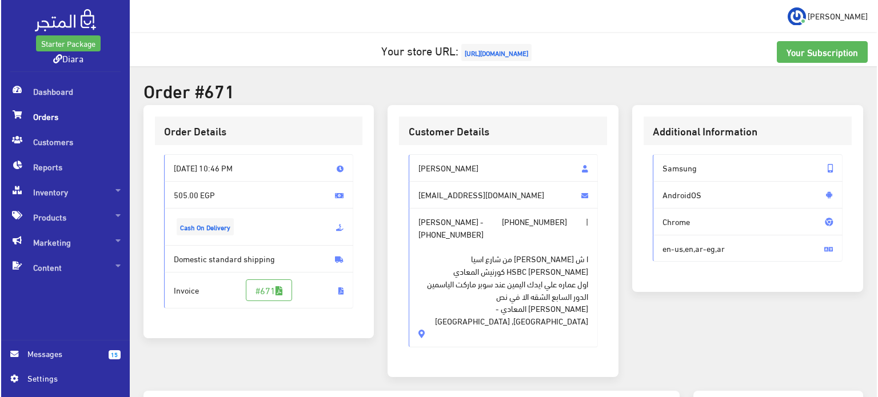
scroll to position [350, 0]
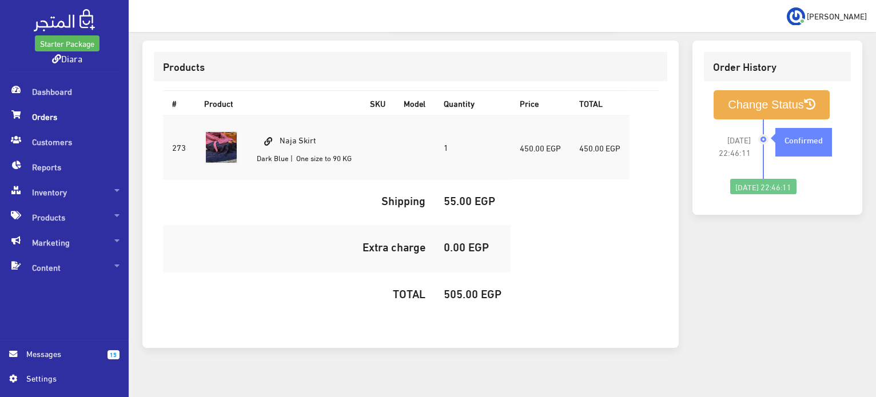
drag, startPoint x: 326, startPoint y: 123, endPoint x: 281, endPoint y: 118, distance: 45.5
click at [281, 118] on td "Naja Skirt Dark Blue | One size to 90 KG" at bounding box center [304, 147] width 113 height 64
copy td "Naja Skirt"
click at [457, 287] on h5 "505.00 EGP" at bounding box center [473, 293] width 58 height 13
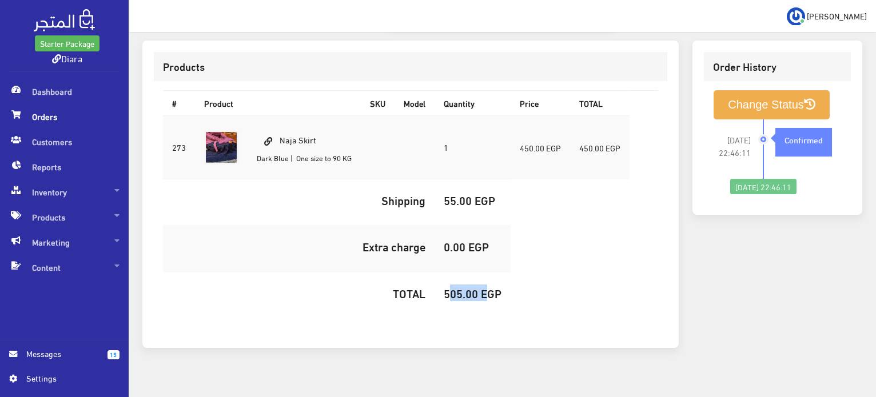
copy h5 "505.00"
click at [768, 90] on button "Change Status" at bounding box center [772, 104] width 116 height 29
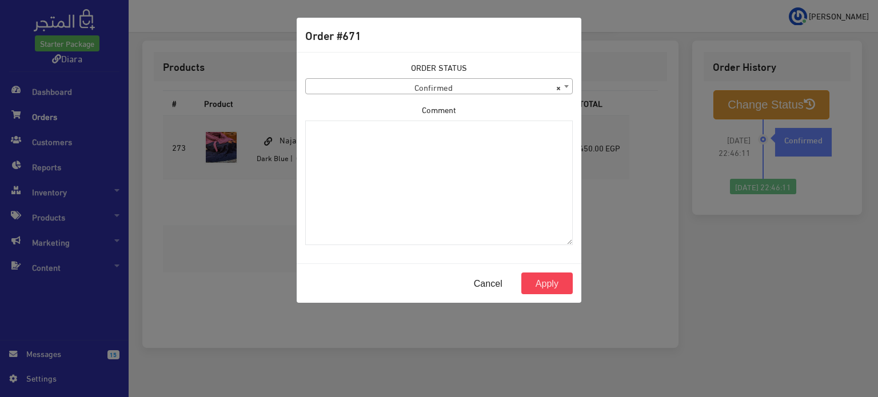
click at [449, 97] on div "ORDER STATUS Confirmed Shipped Canceled Delivered Denied Refused By Customer Pe…" at bounding box center [438, 157] width 281 height 193
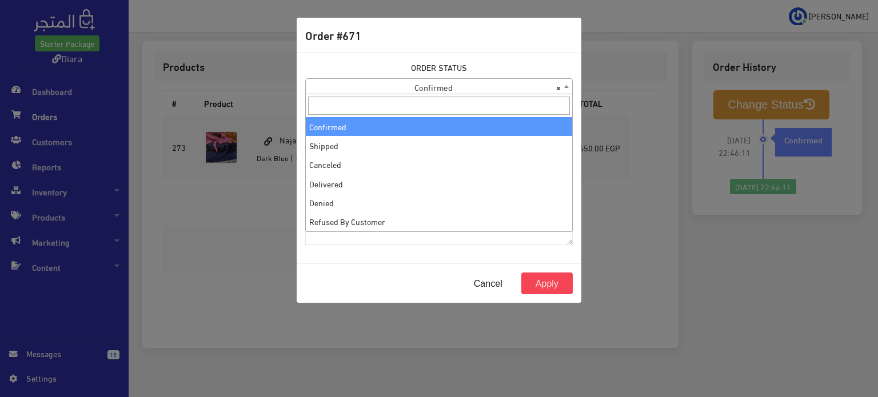
click at [453, 89] on span "× Confirmed" at bounding box center [439, 87] width 266 height 16
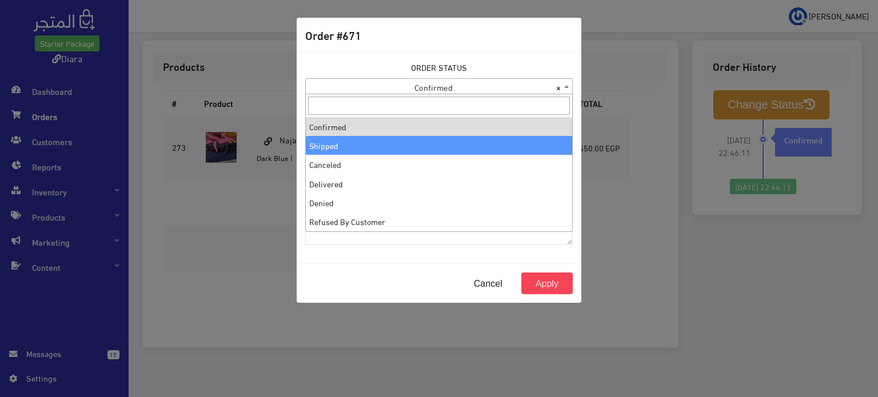
select select "2"
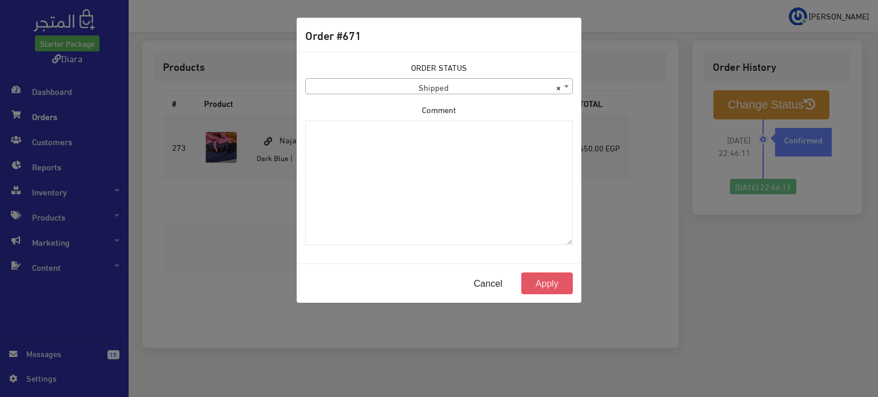
click at [553, 281] on button "Apply" at bounding box center [546, 284] width 51 height 22
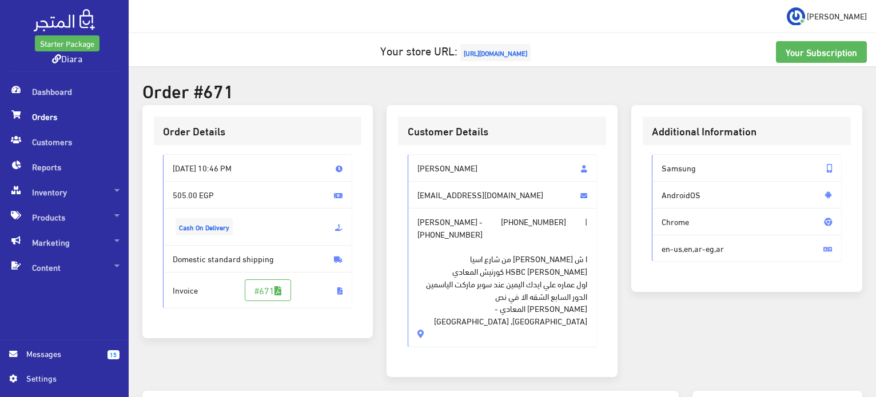
scroll to position [350, 0]
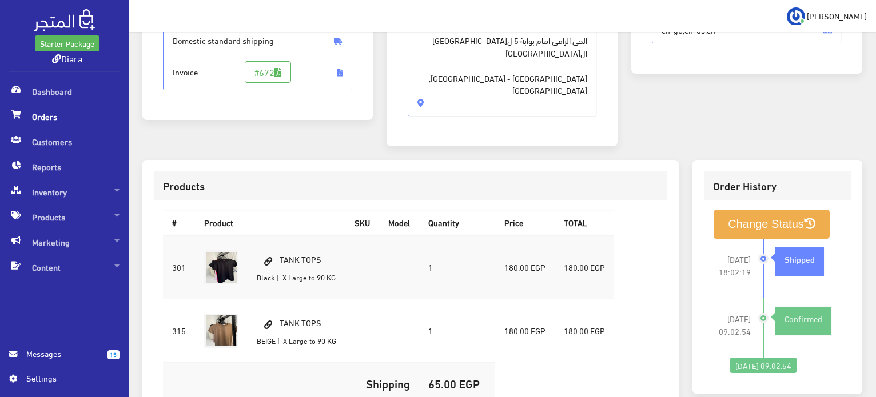
scroll to position [216, 0]
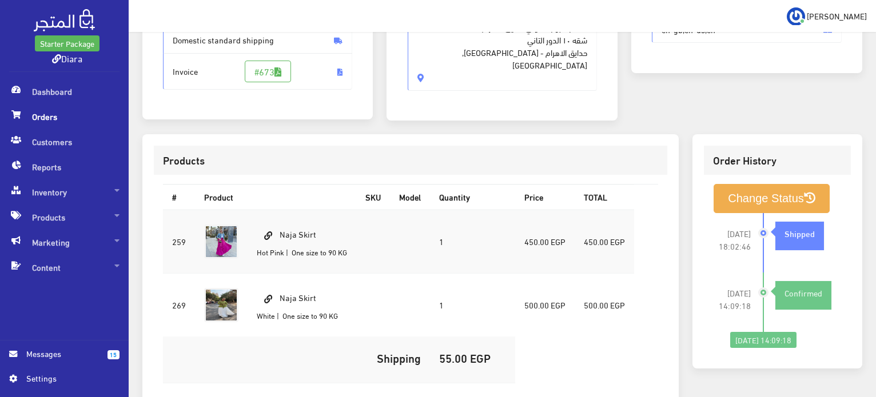
scroll to position [229, 0]
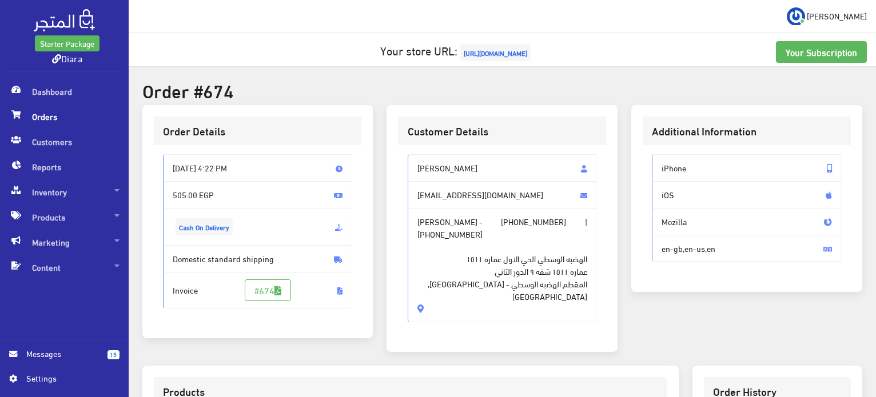
scroll to position [324, 0]
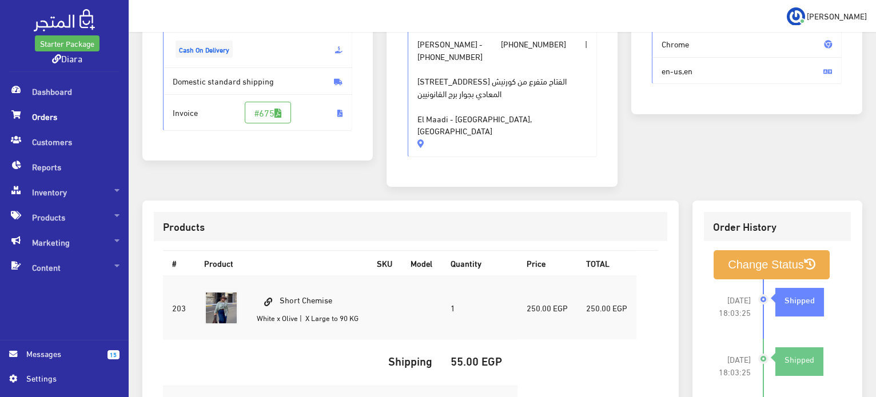
scroll to position [338, 0]
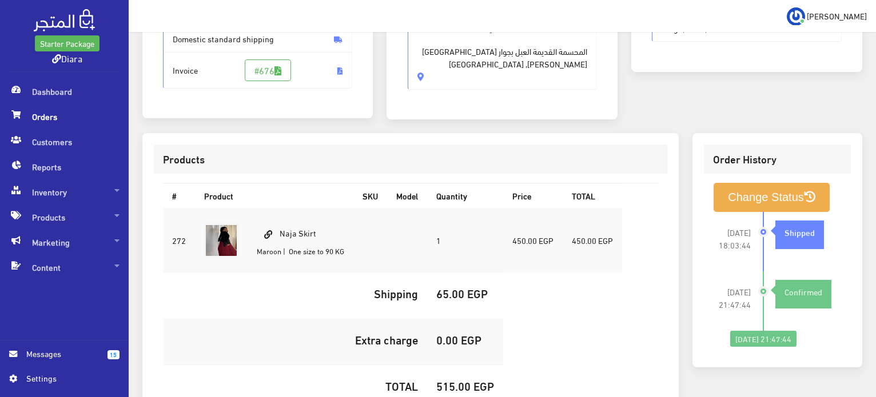
scroll to position [229, 0]
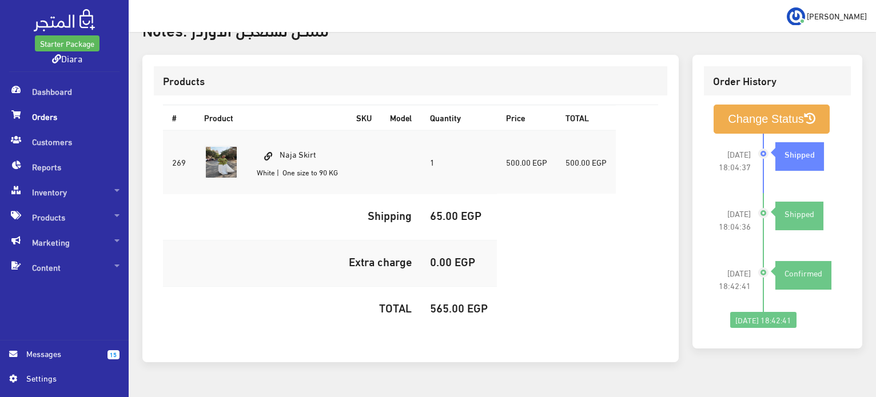
scroll to position [360, 0]
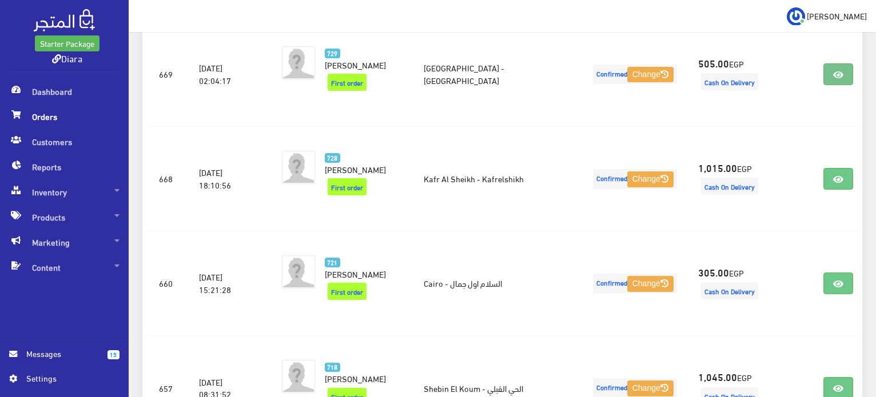
scroll to position [353, 0]
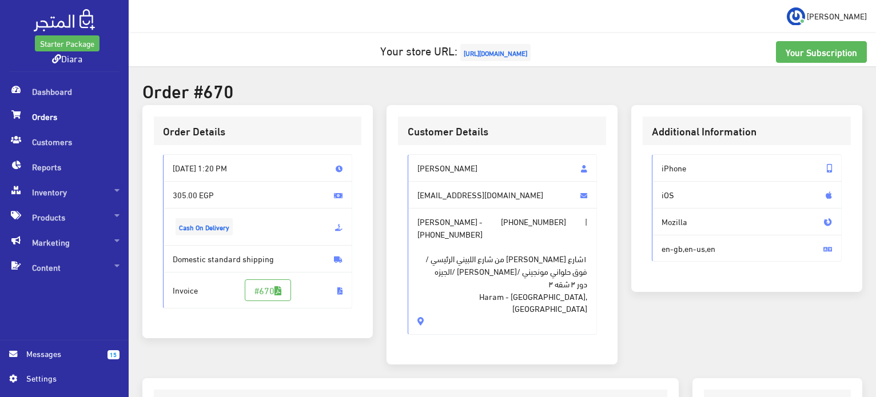
drag, startPoint x: 477, startPoint y: 301, endPoint x: 402, endPoint y: 160, distance: 159.6
click at [402, 160] on div "Hager Ibrahim hager2373@ymail.com Hager Ibrahim - +201129771148 | +201129771148…" at bounding box center [502, 249] width 208 height 208
copy div "Hager Ibrahim hager2373@ymail.com Hager Ibrahim - +201129771148 | +201129771148…"
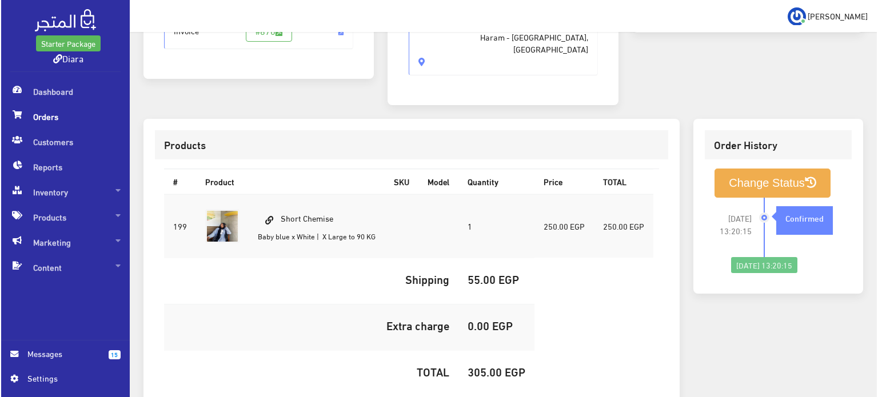
scroll to position [338, 0]
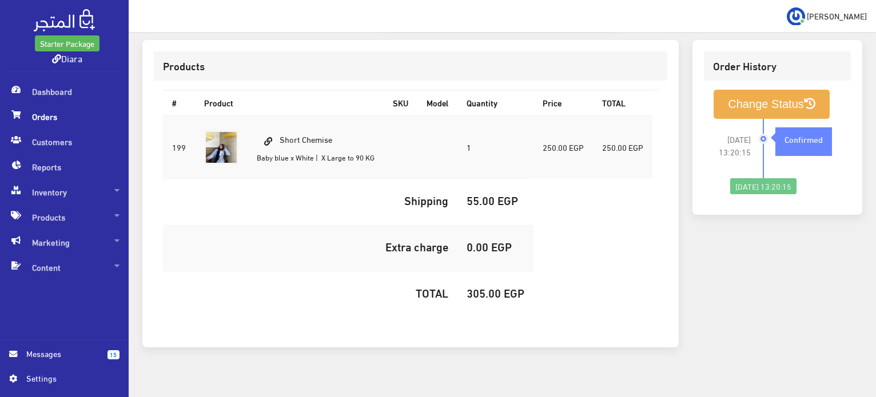
drag, startPoint x: 348, startPoint y: 124, endPoint x: 279, endPoint y: 112, distance: 69.6
click at [279, 115] on td "Short Chemise Baby blue x White | X Large to 90 KG" at bounding box center [316, 147] width 136 height 64
copy td "Short Chemise"
click at [476, 286] on h5 "305.00 EGP" at bounding box center [496, 292] width 58 height 13
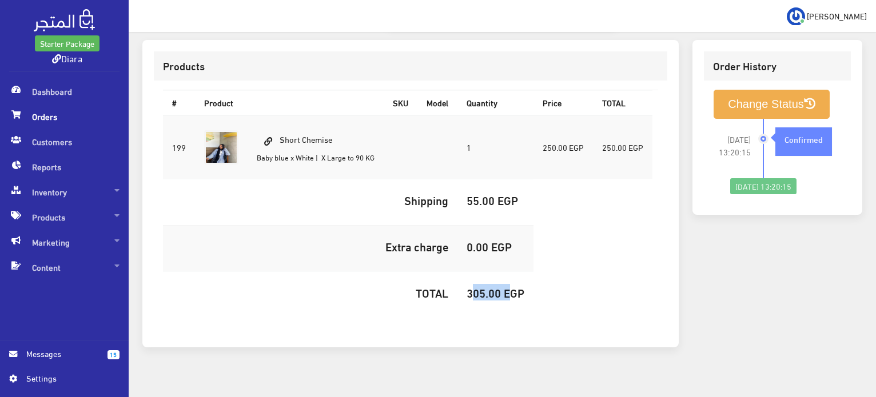
copy h5 "305.00"
click at [822, 97] on button "Change Status" at bounding box center [772, 104] width 116 height 29
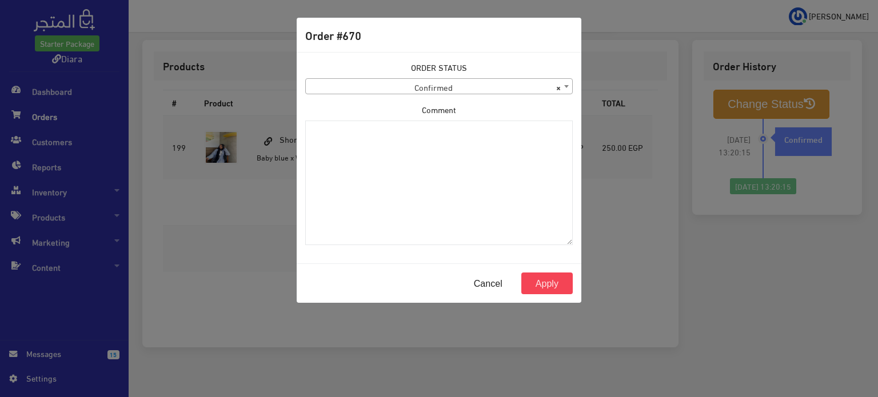
click at [408, 94] on body "Starter Package Diara Dashboard Orders 15" at bounding box center [439, 37] width 878 height 750
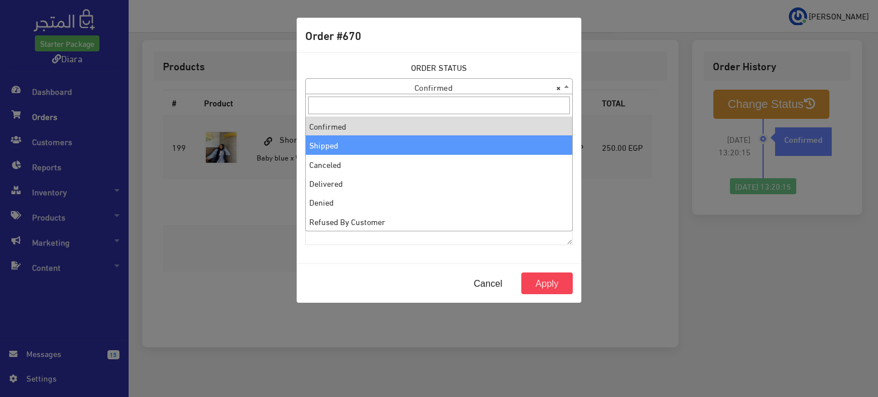
select select "2"
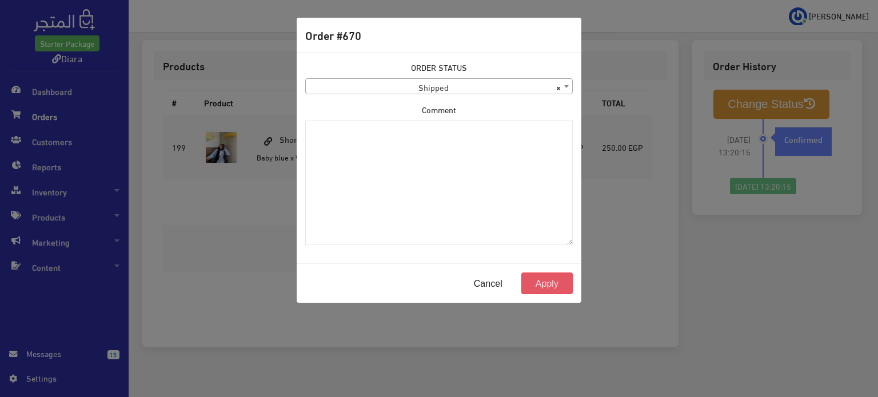
click at [551, 280] on button "Apply" at bounding box center [546, 284] width 51 height 22
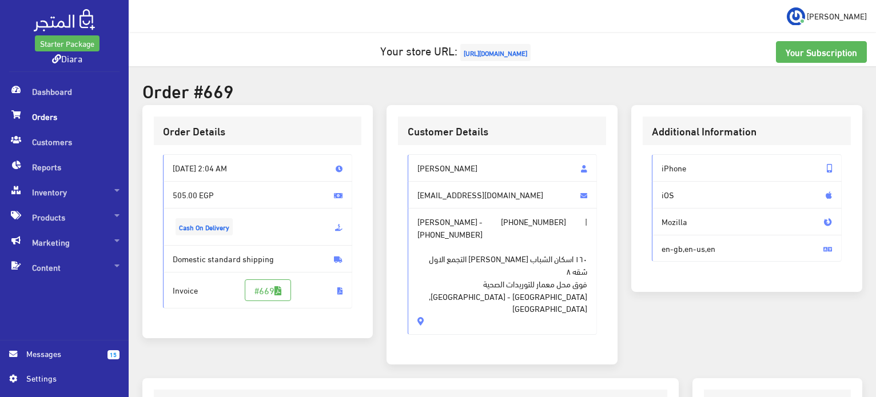
drag, startPoint x: 457, startPoint y: 277, endPoint x: 414, endPoint y: 145, distance: 138.9
click at [414, 145] on div "Customer Details [PERSON_NAME] [EMAIL_ADDRESS][DOMAIN_NAME] [PERSON_NAME] - [PH…" at bounding box center [501, 235] width 231 height 260
click at [429, 204] on span "[EMAIL_ADDRESS][DOMAIN_NAME]" at bounding box center [503, 194] width 190 height 27
drag, startPoint x: 458, startPoint y: 274, endPoint x: 409, endPoint y: 157, distance: 126.9
click at [409, 157] on div "[PERSON_NAME] [EMAIL_ADDRESS][DOMAIN_NAME] [PERSON_NAME] - [PHONE_NUMBER] | [PH…" at bounding box center [503, 244] width 190 height 180
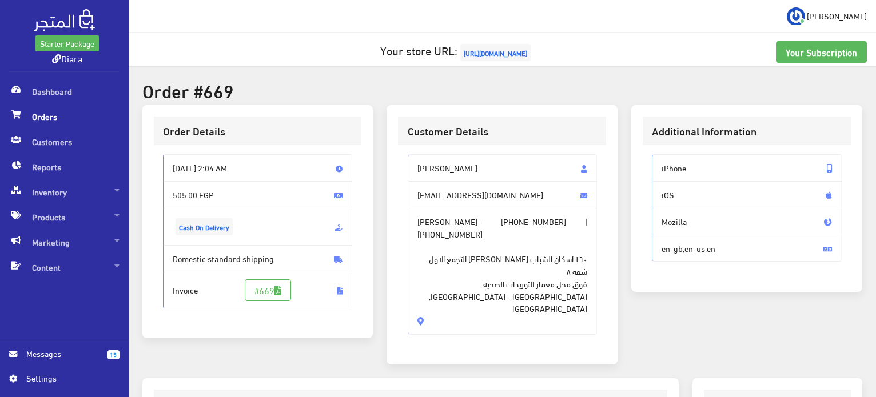
copy div "Noura Sherif [EMAIL_ADDRESS][DOMAIN_NAME] [PERSON_NAME] - [PHONE_NUMBER] | [PHO…"
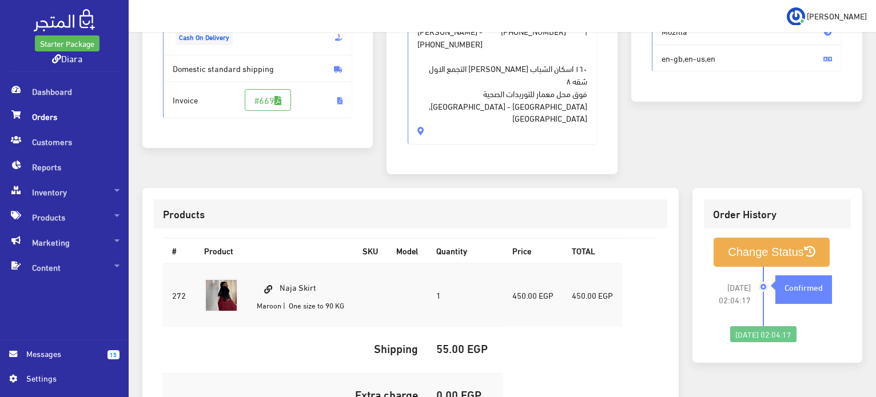
scroll to position [229, 0]
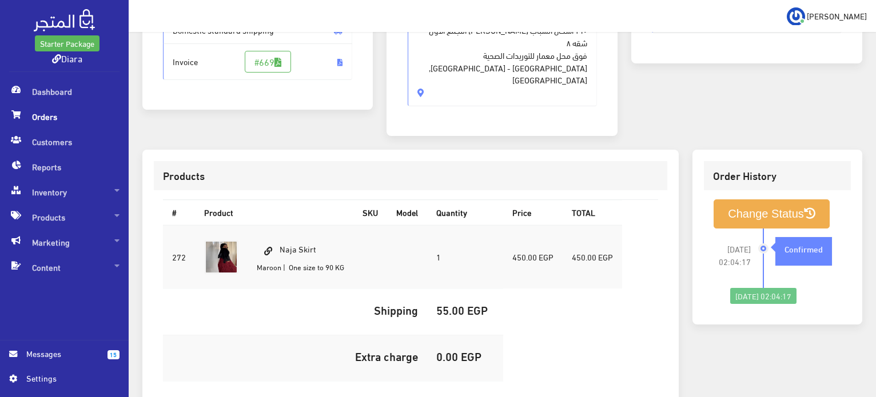
drag, startPoint x: 321, startPoint y: 212, endPoint x: 278, endPoint y: 208, distance: 43.1
click at [278, 225] on td "Naja Skirt Maroon | One size to 90 KG" at bounding box center [301, 257] width 106 height 64
copy td "Naja Skirt"
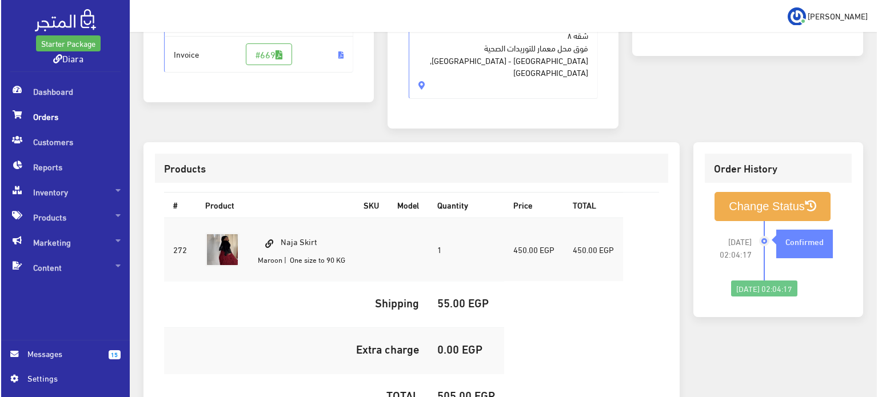
scroll to position [324, 0]
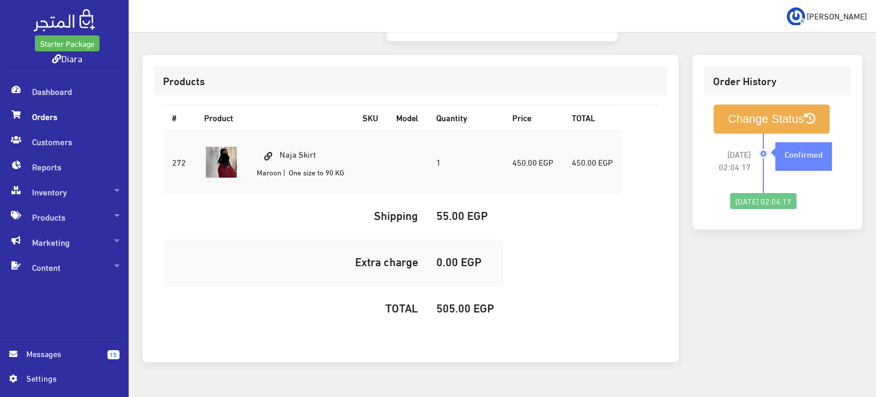
click at [448, 301] on h5 "505.00 EGP" at bounding box center [465, 307] width 58 height 13
copy h5 "505.00"
click at [822, 105] on button "Change Status" at bounding box center [772, 119] width 116 height 29
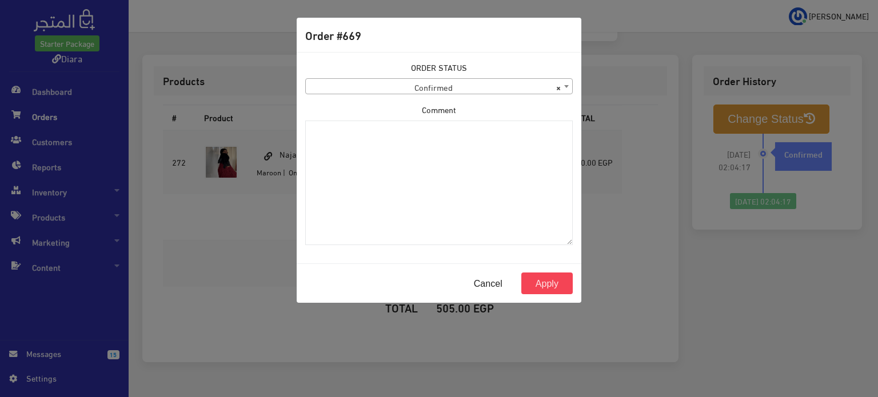
click at [432, 89] on span "× Confirmed" at bounding box center [439, 87] width 266 height 16
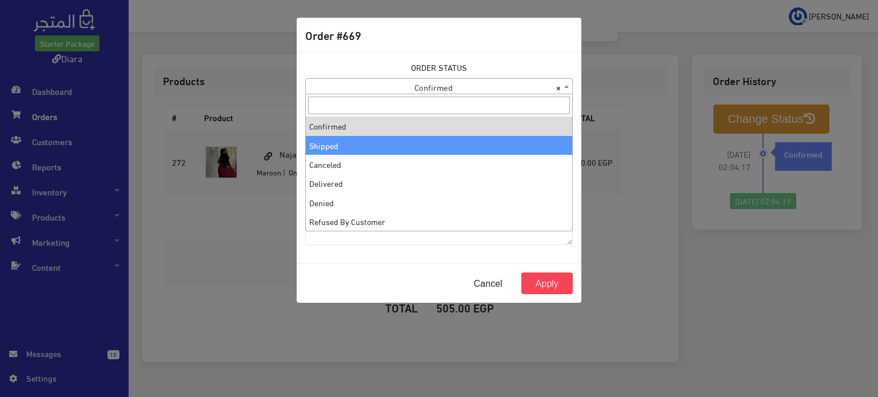
select select "2"
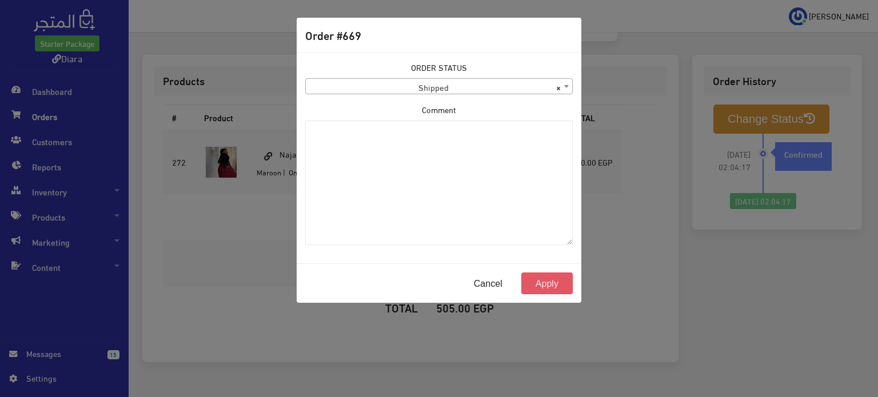
click at [557, 285] on button "Apply" at bounding box center [546, 284] width 51 height 22
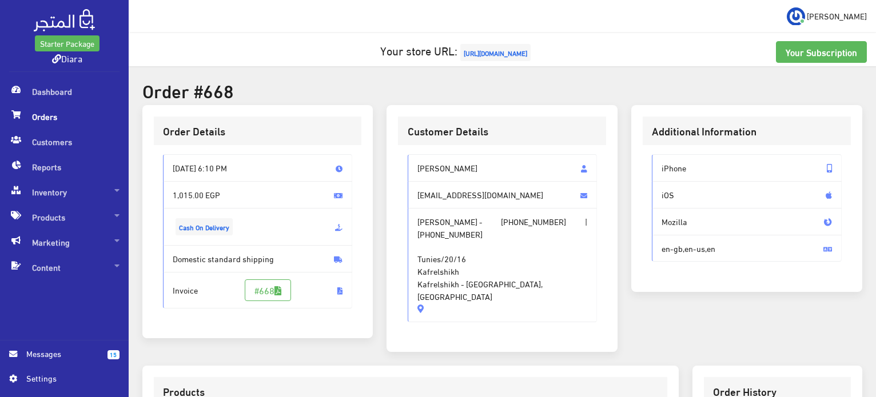
drag, startPoint x: 547, startPoint y: 285, endPoint x: 407, endPoint y: 166, distance: 183.7
click at [408, 166] on div "[PERSON_NAME] [EMAIL_ADDRESS][DOMAIN_NAME] [PERSON_NAME] - [PHONE_NUMBER] | [PH…" at bounding box center [503, 238] width 190 height 168
copy div "[PERSON_NAME] [EMAIL_ADDRESS][DOMAIN_NAME] [PERSON_NAME] - [PHONE_NUMBER] | [PH…"
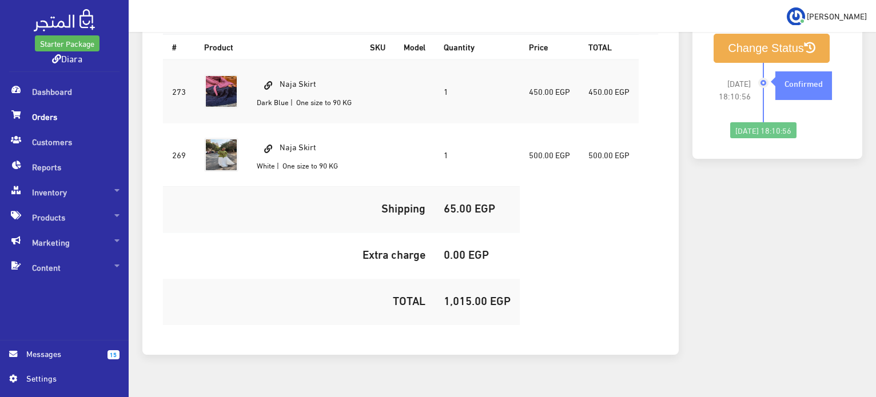
scroll to position [387, 0]
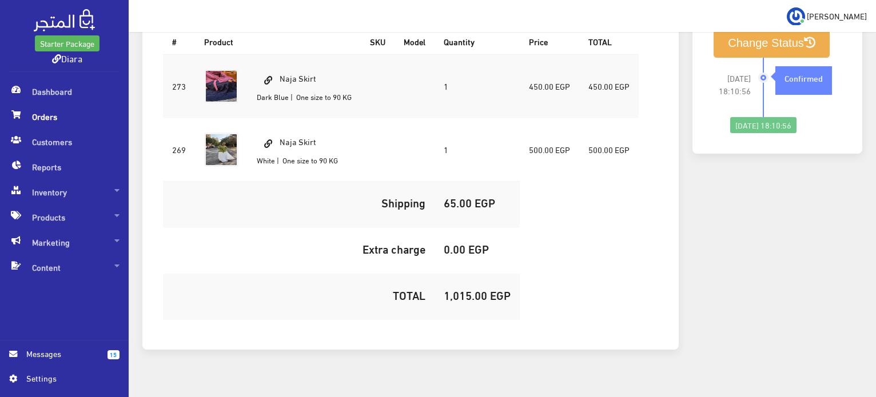
drag, startPoint x: 318, startPoint y: 65, endPoint x: 264, endPoint y: 51, distance: 55.6
click at [265, 54] on td "Naja Skirt Dark Blue | One size to 90 KG" at bounding box center [304, 86] width 113 height 64
copy td "Naja Skirt"
click at [471, 289] on h5 "1,015.00 EGP" at bounding box center [477, 295] width 67 height 13
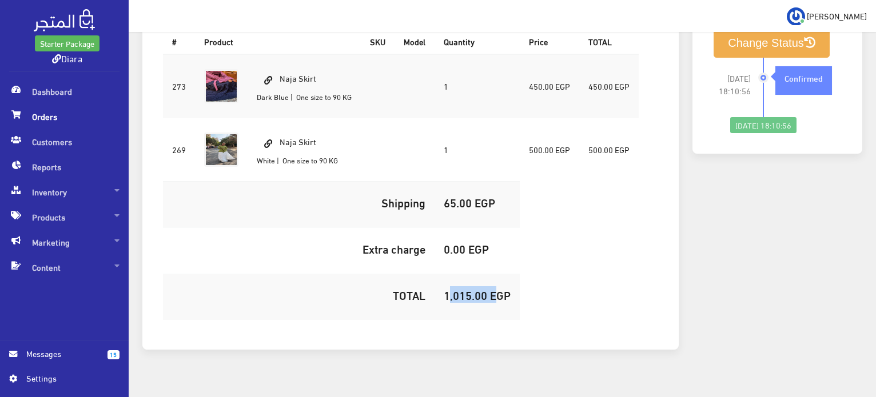
copy h5 "1,015.00"
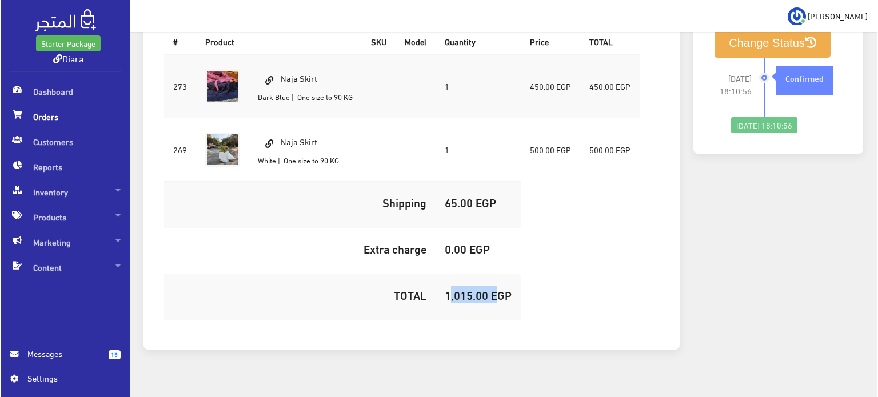
scroll to position [330, 0]
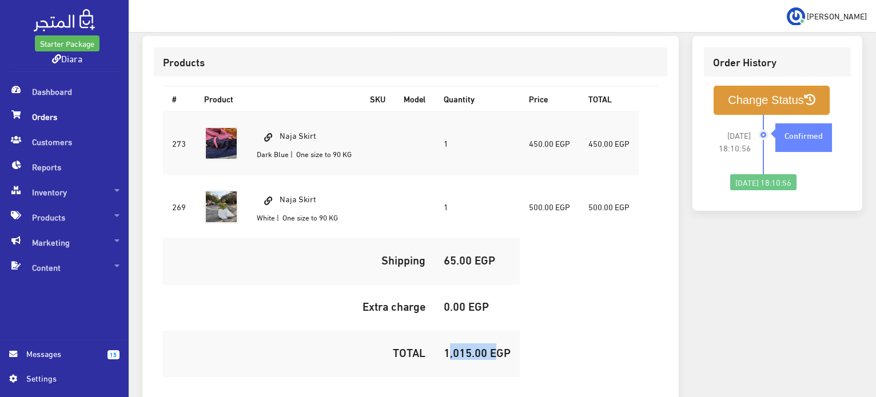
click at [746, 89] on button "Change Status" at bounding box center [772, 100] width 116 height 29
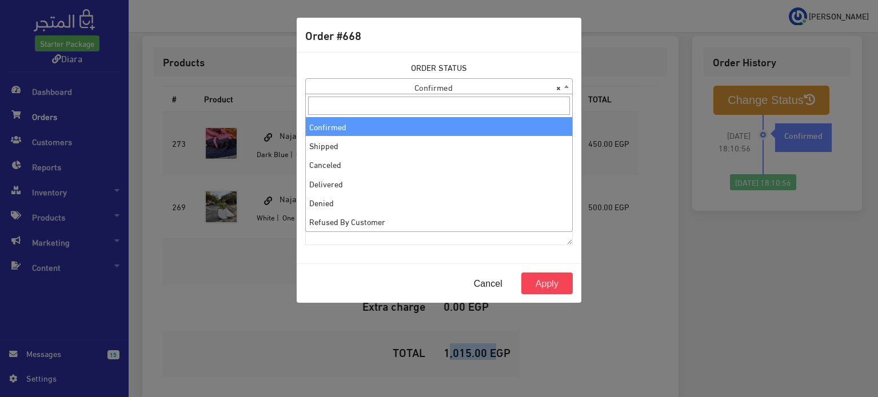
click at [461, 91] on span "× Confirmed" at bounding box center [439, 87] width 266 height 16
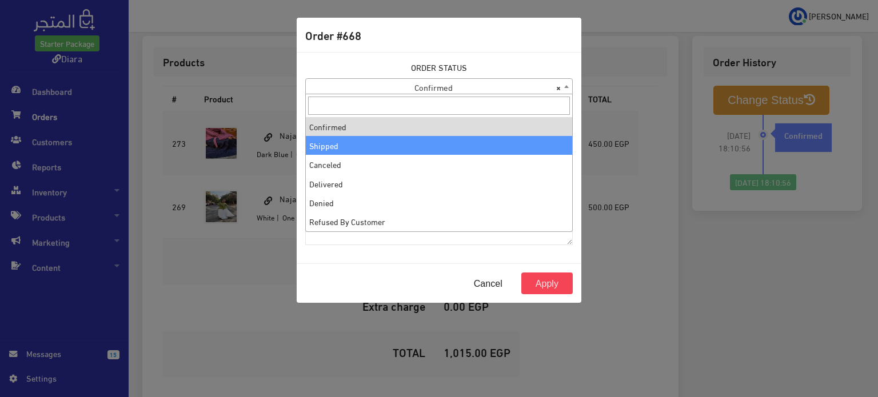
select select "2"
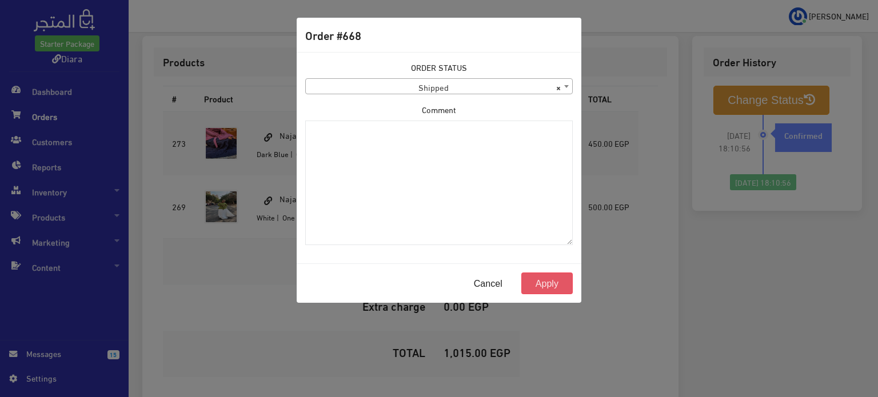
click at [551, 281] on button "Apply" at bounding box center [546, 284] width 51 height 22
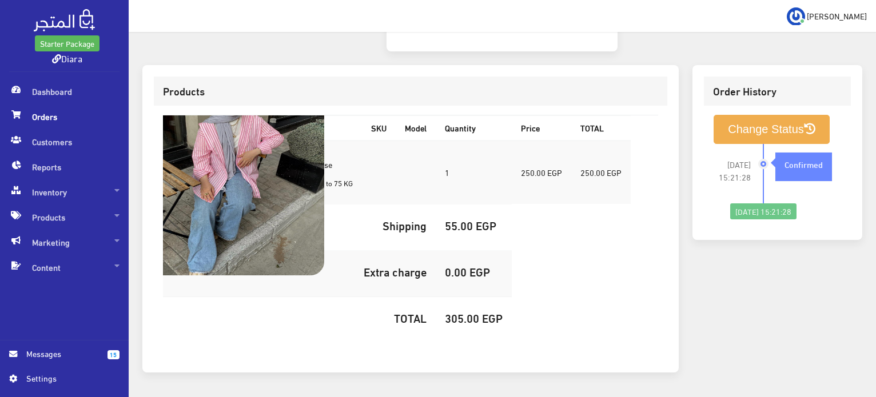
scroll to position [65, 0]
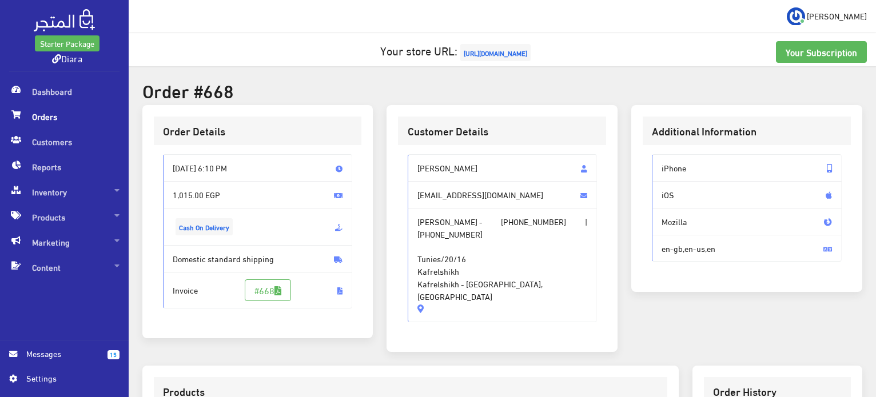
scroll to position [286, 0]
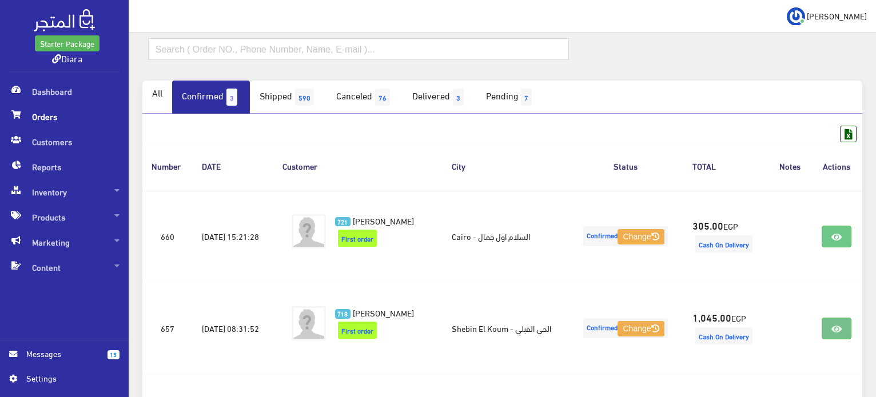
scroll to position [58, 0]
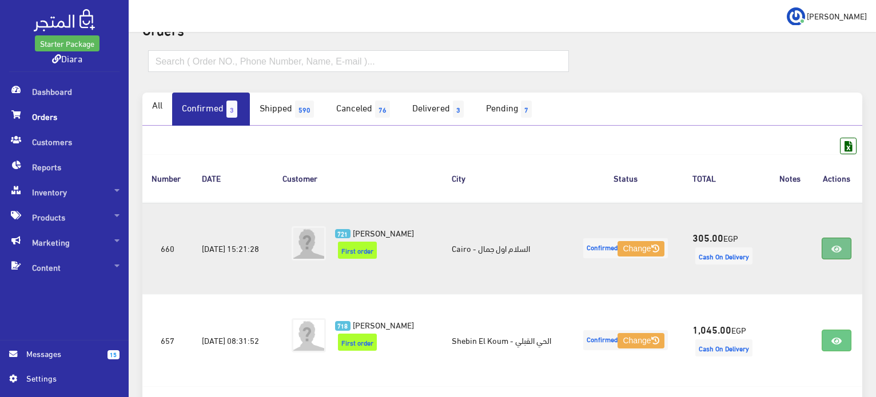
click at [846, 241] on link at bounding box center [837, 249] width 30 height 22
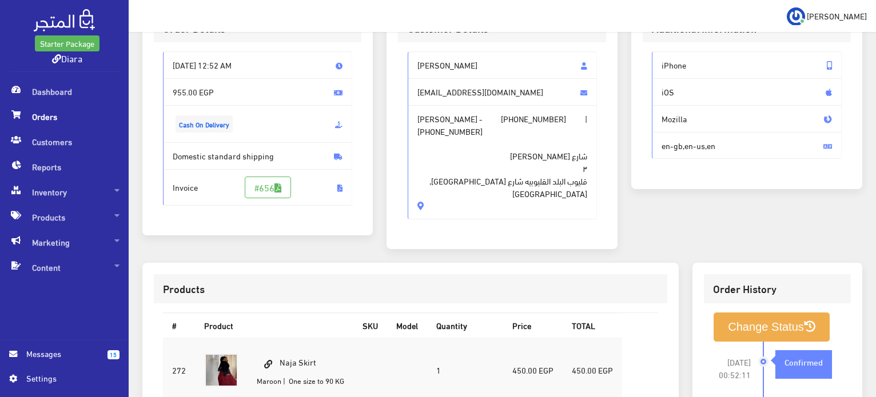
scroll to position [160, 0]
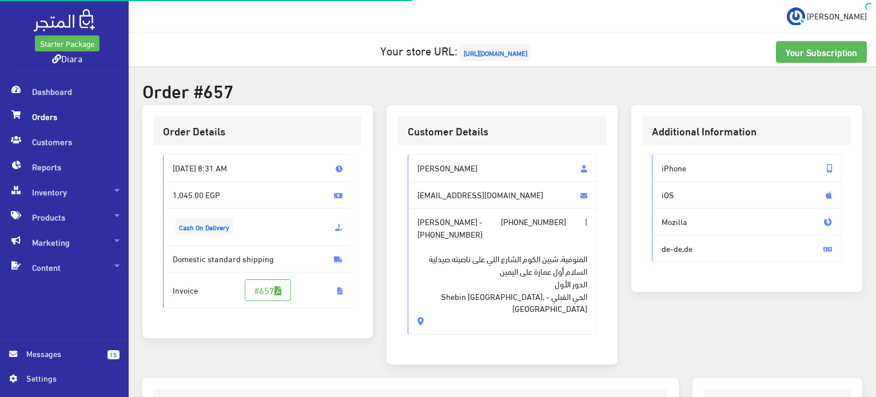
scroll to position [465, 0]
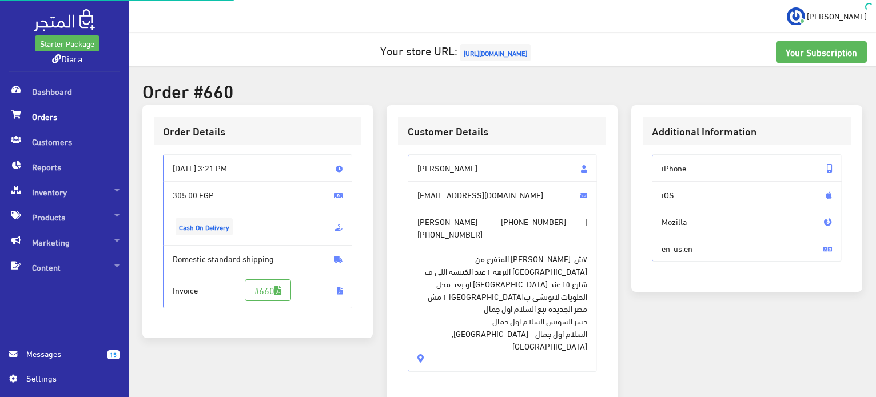
scroll to position [350, 0]
